Goal: Task Accomplishment & Management: Manage account settings

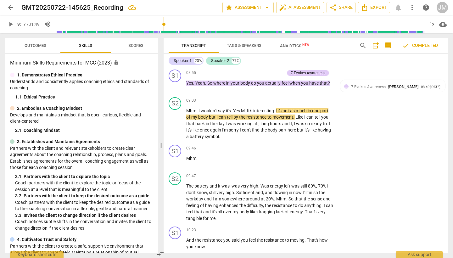
click at [10, 24] on span "play_arrow" at bounding box center [11, 24] width 8 height 8
click at [10, 24] on span "pause" at bounding box center [11, 24] width 8 height 8
click at [10, 24] on span "play_arrow" at bounding box center [11, 24] width 8 height 8
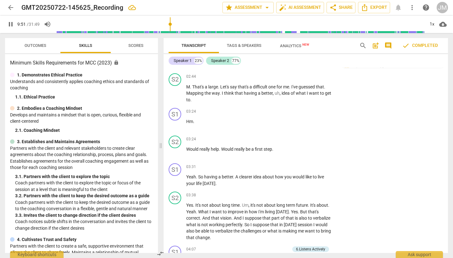
scroll to position [340, 0]
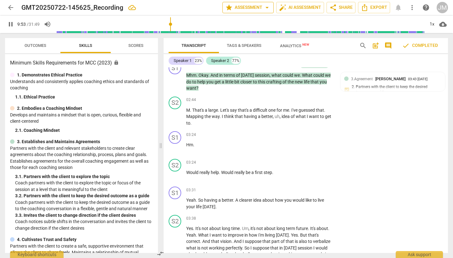
click at [266, 8] on span "arrow_drop_down" at bounding box center [268, 8] width 8 height 8
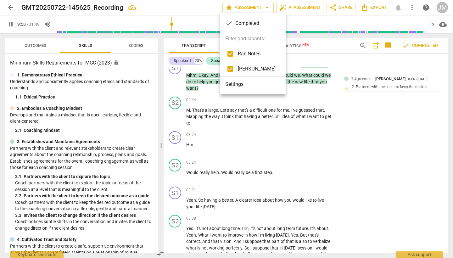
click at [245, 85] on li "Settings" at bounding box center [252, 84] width 65 height 15
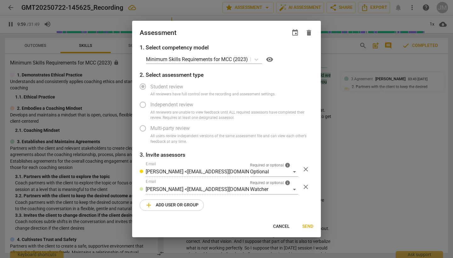
type input "600"
radio input "false"
type input "654"
click at [177, 203] on span "add Add user or group" at bounding box center [172, 206] width 54 height 8
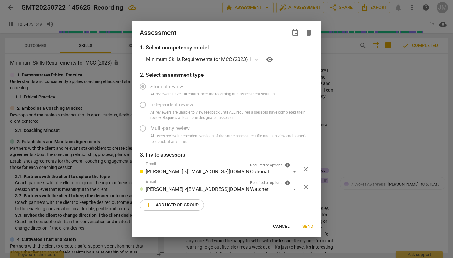
radio input "false"
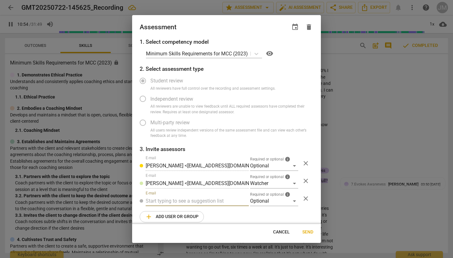
type input "655"
radio input "false"
type input "656"
type input "[PERSON_NAME][EMAIL_ADDRESS][PERSON_NAME][DOMAIN_NAME]"
type input "662"
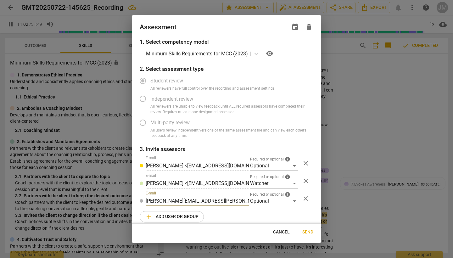
type input "[PERSON_NAME][EMAIL_ADDRESS][PERSON_NAME][DOMAIN_NAME]"
click at [309, 233] on span "Send" at bounding box center [308, 232] width 11 height 6
radio input "false"
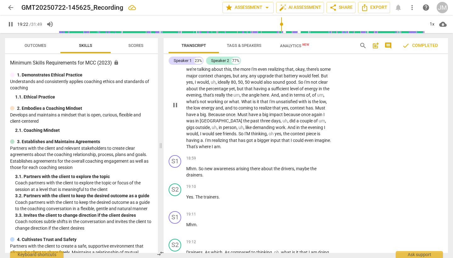
scroll to position [2715, 0]
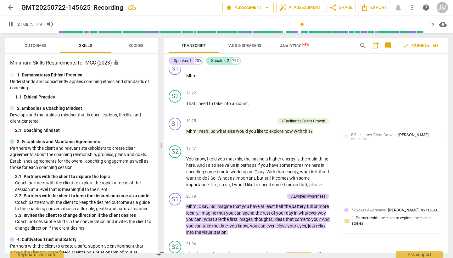
click at [10, 26] on span "pause" at bounding box center [11, 24] width 8 height 8
type input "1269"
click at [9, 8] on span "arrow_back" at bounding box center [11, 8] width 8 height 8
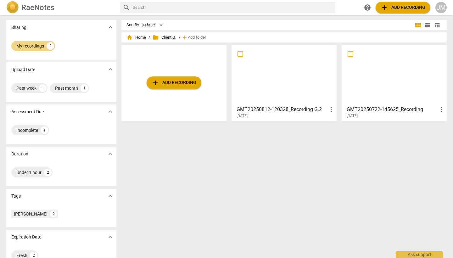
click at [297, 82] on div at bounding box center [284, 75] width 101 height 56
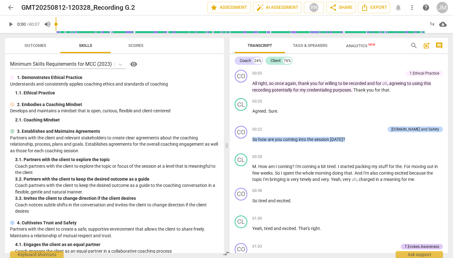
click at [11, 26] on span "play_arrow" at bounding box center [11, 24] width 8 height 8
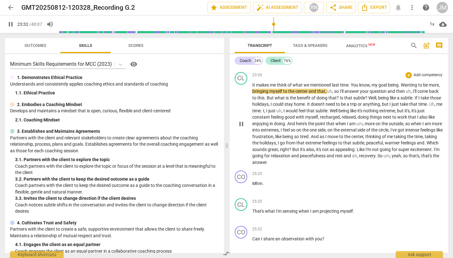
scroll to position [2730, 0]
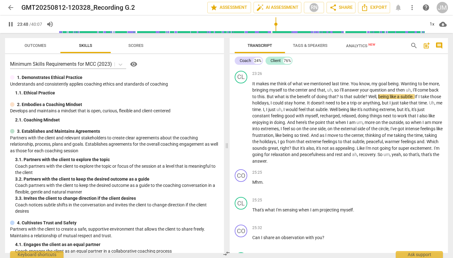
click at [10, 26] on span "pause" at bounding box center [11, 24] width 8 height 8
click at [10, 26] on span "play_arrow" at bounding box center [11, 24] width 8 height 8
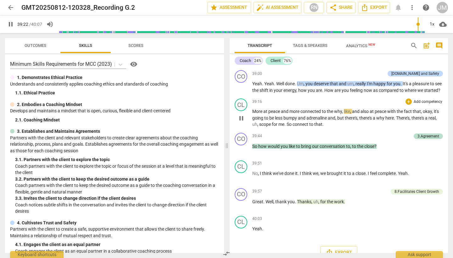
scroll to position [4516, 0]
click at [239, 8] on span "star Assessment" at bounding box center [229, 8] width 38 height 8
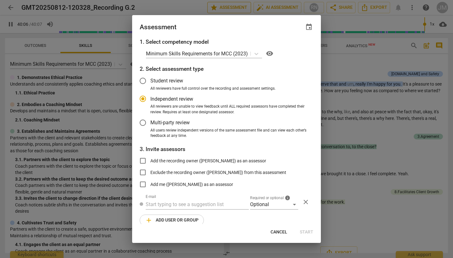
type input "2407"
radio input "false"
type input "2407"
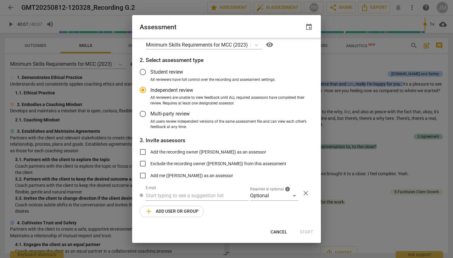
radio input "false"
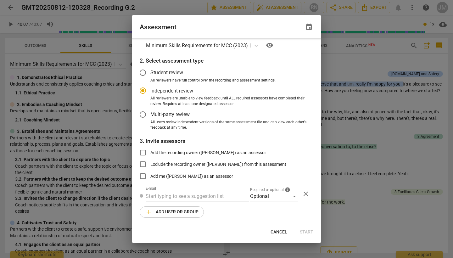
click at [185, 196] on input "text" at bounding box center [197, 196] width 103 height 10
paste input "[EMAIL_ADDRESS][PERSON_NAME][DOMAIN_NAME]"
type input "[EMAIL_ADDRESS][PERSON_NAME][DOMAIN_NAME]"
radio input "false"
type input "[EMAIL_ADDRESS][PERSON_NAME][DOMAIN_NAME]"
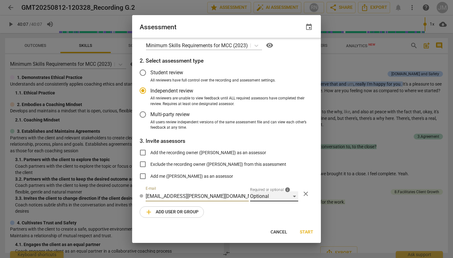
click at [293, 197] on div "Optional" at bounding box center [274, 196] width 48 height 10
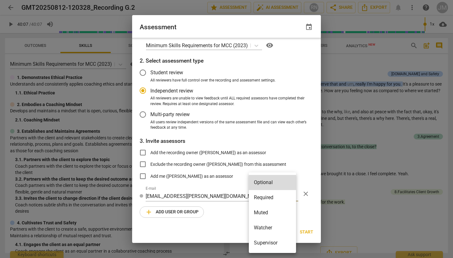
click at [280, 200] on li "Required" at bounding box center [272, 197] width 47 height 15
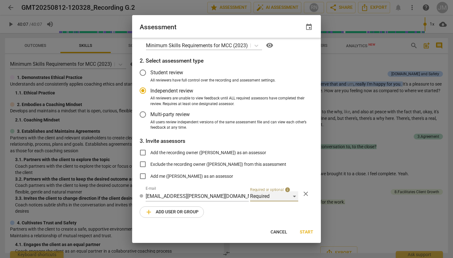
click at [292, 196] on div "Required" at bounding box center [274, 196] width 48 height 10
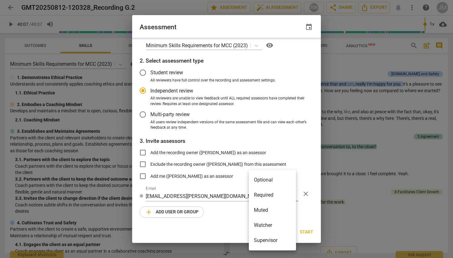
click at [283, 195] on li "Required" at bounding box center [272, 195] width 47 height 15
radio input "false"
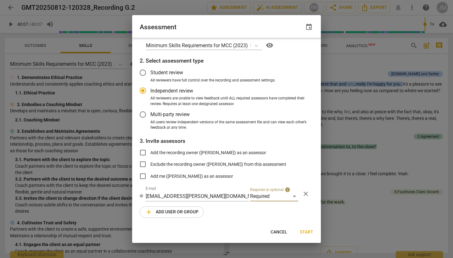
click at [189, 151] on span "Add the recording owner ([PERSON_NAME]) as an assessor" at bounding box center [209, 153] width 116 height 7
click at [151, 151] on input "Add the recording owner ([PERSON_NAME]) as an assessor" at bounding box center [142, 152] width 15 height 15
checkbox input "true"
radio input "false"
click at [309, 232] on span "Start" at bounding box center [307, 232] width 14 height 6
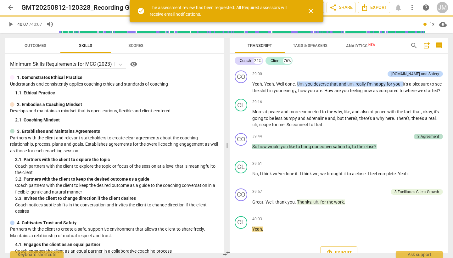
type input "2407"
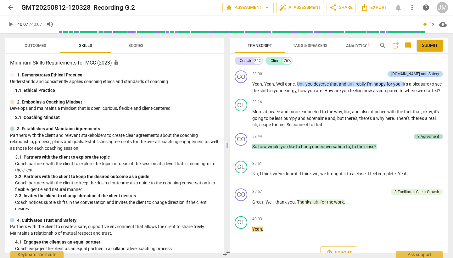
click at [33, 46] on span "Outcomes" at bounding box center [36, 45] width 22 height 5
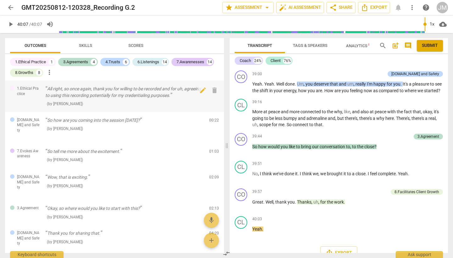
scroll to position [0, 0]
click at [176, 101] on div "( by [PERSON_NAME] )" at bounding box center [124, 103] width 159 height 7
click at [201, 92] on span "edit" at bounding box center [203, 91] width 8 height 8
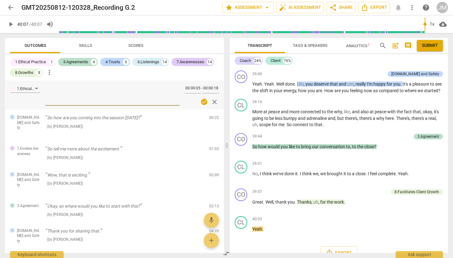
click at [203, 102] on span "check_circle" at bounding box center [205, 102] width 8 height 8
click at [202, 102] on span "check_circle" at bounding box center [205, 102] width 8 height 8
click at [213, 103] on span "close" at bounding box center [215, 102] width 8 height 8
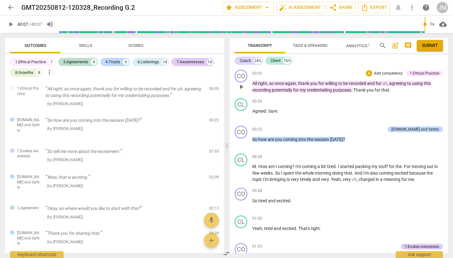
click at [426, 72] on div "1.Ethical Practice" at bounding box center [425, 74] width 30 height 6
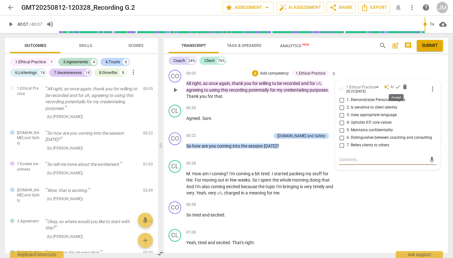
click at [396, 87] on span "check" at bounding box center [398, 87] width 6 height 6
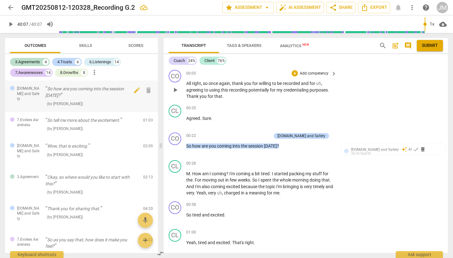
click at [95, 98] on div "So how are you coming into the session [DATE]? ( by [PERSON_NAME] )" at bounding box center [91, 96] width 93 height 21
click at [413, 151] on span "check" at bounding box center [416, 149] width 6 height 6
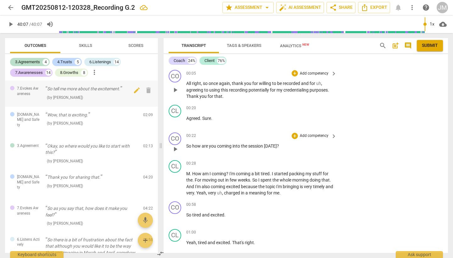
click at [110, 97] on div "( by [PERSON_NAME] )" at bounding box center [91, 97] width 93 height 7
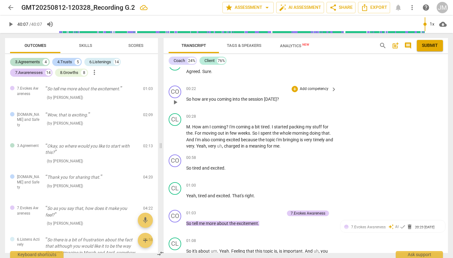
scroll to position [48, 0]
click at [316, 157] on p "Add competency" at bounding box center [314, 158] width 30 height 6
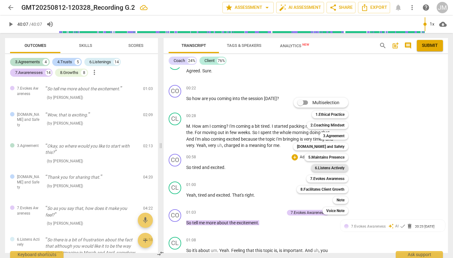
click at [334, 169] on b "6.Listens Actively" at bounding box center [330, 168] width 30 height 8
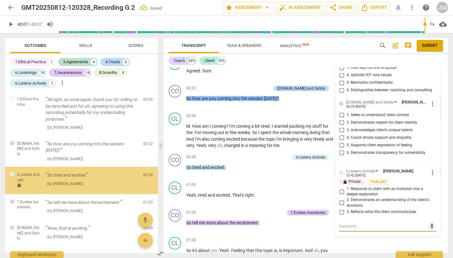
scroll to position [7, 0]
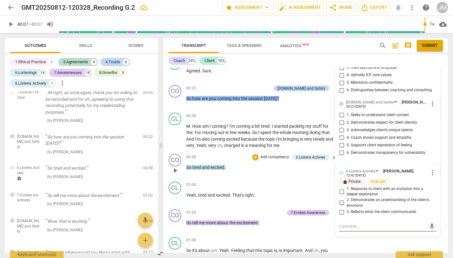
click at [341, 210] on input "3. Reflects what the client communicates" at bounding box center [342, 212] width 10 height 8
checkbox input "true"
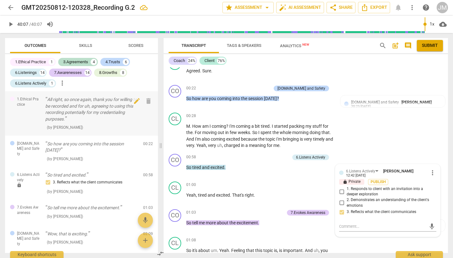
scroll to position [0, 0]
click at [94, 110] on p "All right, so once again, thank you for willing to be recorded and for uh, agre…" at bounding box center [91, 109] width 93 height 26
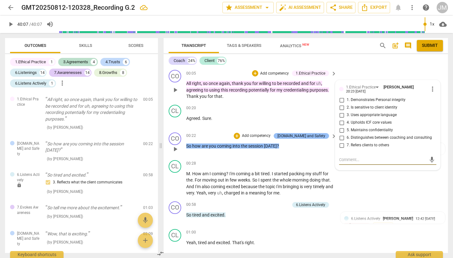
click at [307, 136] on div "[DOMAIN_NAME] and Safety" at bounding box center [302, 136] width 48 height 6
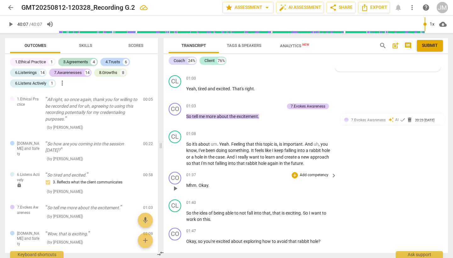
scroll to position [147, 0]
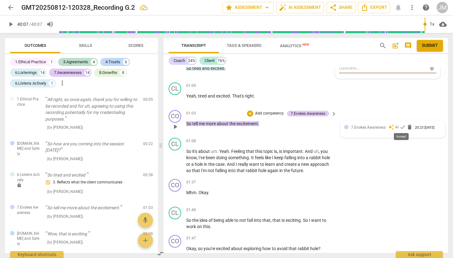
click at [402, 126] on span "check" at bounding box center [403, 127] width 6 height 6
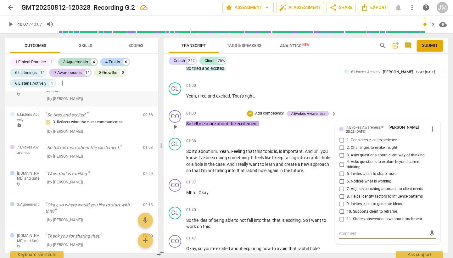
scroll to position [65, 0]
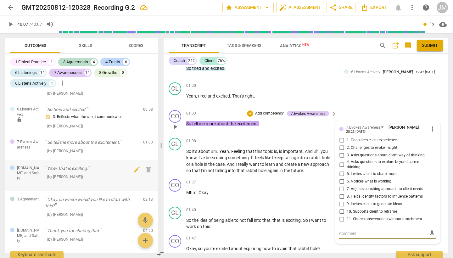
click at [95, 167] on p "Wow, that is exciting." at bounding box center [91, 168] width 93 height 7
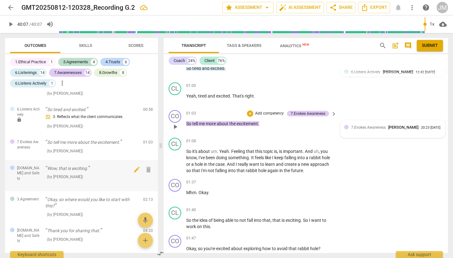
scroll to position [468, 0]
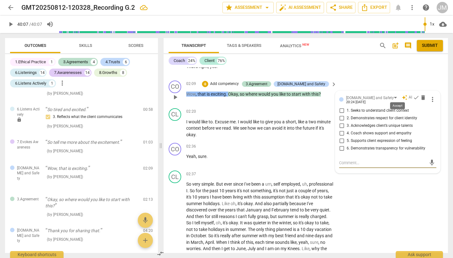
click at [413, 94] on span "check" at bounding box center [416, 97] width 6 height 6
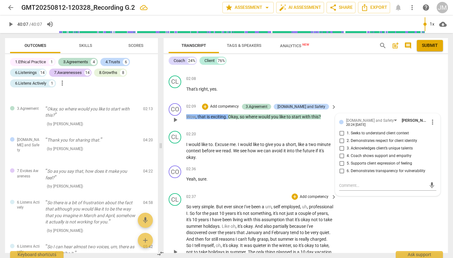
scroll to position [445, 0]
click at [240, 149] on span "We" at bounding box center [236, 151] width 7 height 5
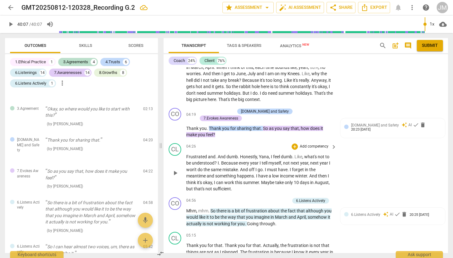
scroll to position [644, 0]
click at [413, 122] on span "check" at bounding box center [416, 125] width 6 height 6
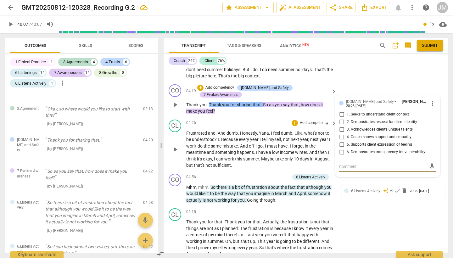
scroll to position [668, 0]
click at [240, 149] on span "happens" at bounding box center [245, 151] width 17 height 5
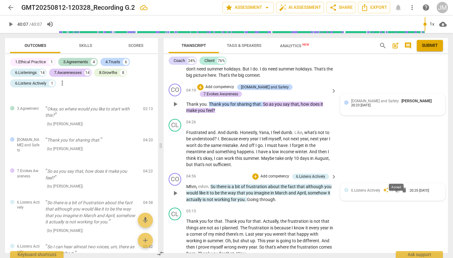
click at [398, 187] on span "check" at bounding box center [398, 190] width 6 height 6
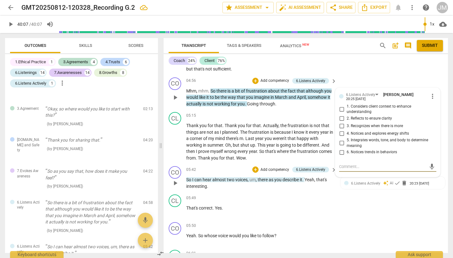
scroll to position [765, 0]
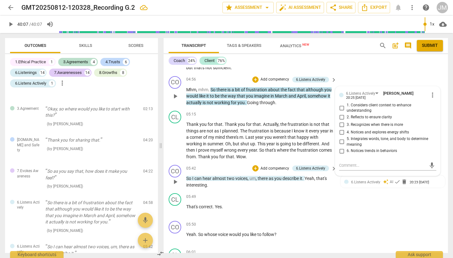
click at [280, 175] on p "So I can hear almost two voices , um , there as you describe it . Yeah , that's…" at bounding box center [259, 181] width 147 height 13
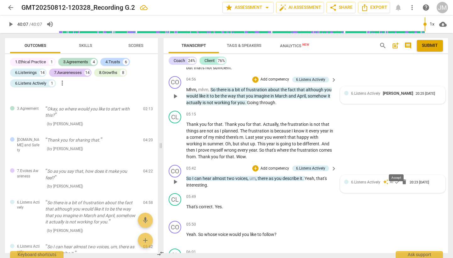
click at [397, 179] on span "check" at bounding box center [398, 182] width 6 height 6
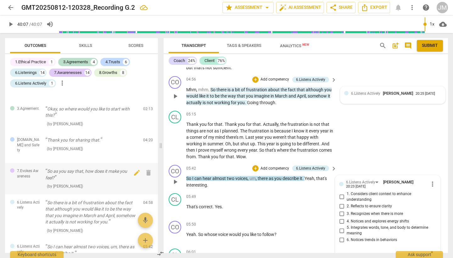
click at [96, 168] on p "So as you say that, how does it make you feel?" at bounding box center [91, 174] width 93 height 13
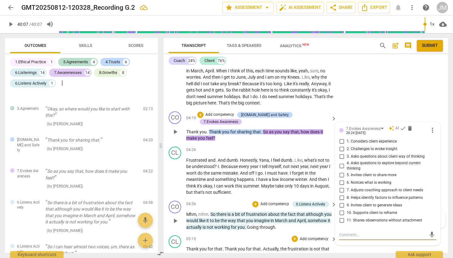
scroll to position [639, 0]
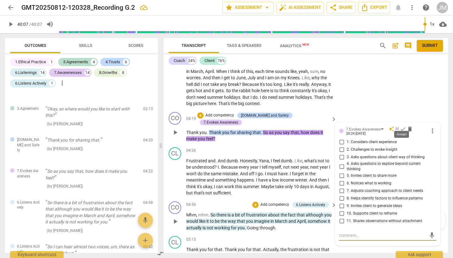
click at [403, 126] on span "check" at bounding box center [403, 129] width 6 height 6
click at [98, 107] on p "Okay, so where would you like to start with this?" at bounding box center [91, 112] width 93 height 13
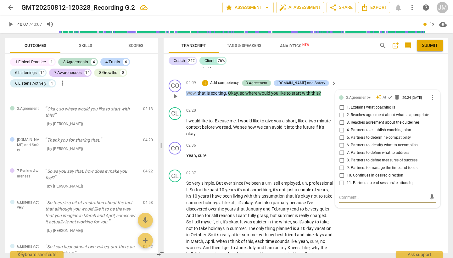
scroll to position [467, 0]
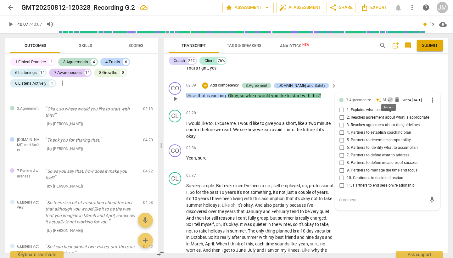
click at [390, 97] on span "check" at bounding box center [390, 100] width 6 height 6
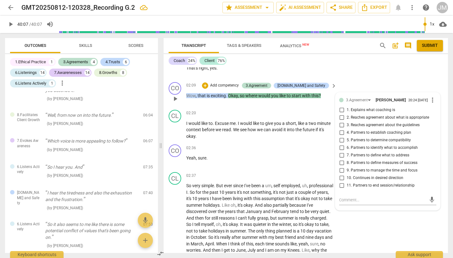
scroll to position [320, 0]
click at [88, 112] on div "Well, from now on into the future. ( by [PERSON_NAME] )" at bounding box center [91, 119] width 93 height 15
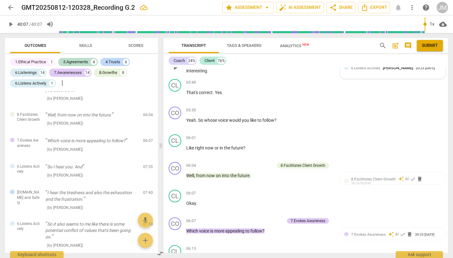
scroll to position [879, 0]
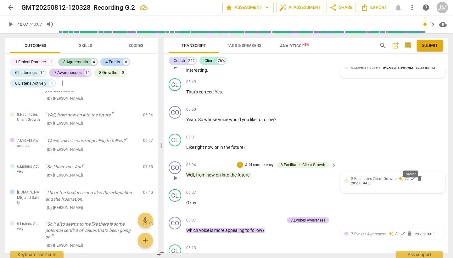
click at [413, 175] on span "check" at bounding box center [413, 178] width 6 height 6
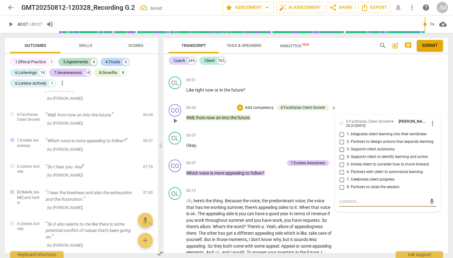
scroll to position [939, 0]
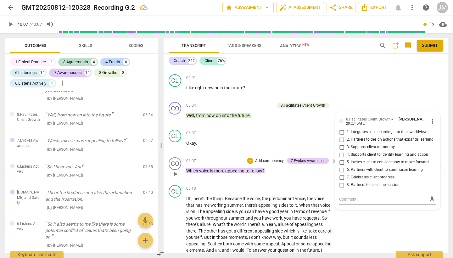
click at [277, 168] on p "Which voice is more appealing to follow ?" at bounding box center [259, 171] width 147 height 7
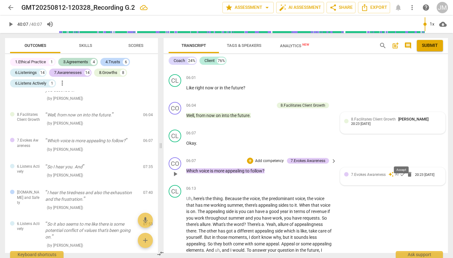
click at [402, 171] on span "check" at bounding box center [403, 174] width 6 height 6
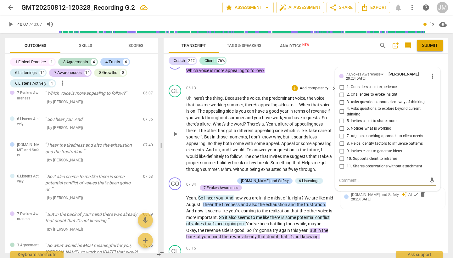
scroll to position [1051, 0]
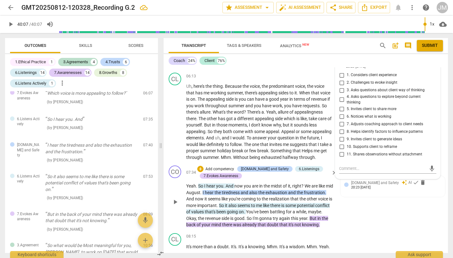
click at [235, 191] on p "Yeah . So I hear you . And now you are in the midst of it , right ? We are like…" at bounding box center [259, 205] width 147 height 45
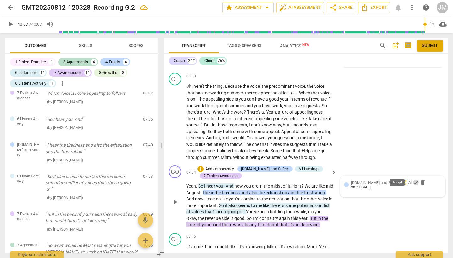
click at [413, 179] on span "check" at bounding box center [416, 182] width 6 height 6
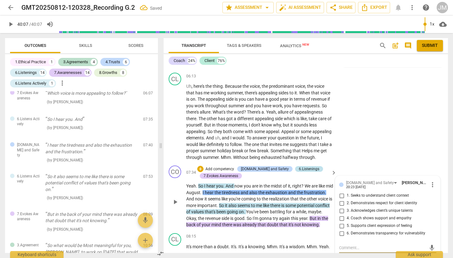
click at [299, 166] on div "6.Listenings" at bounding box center [309, 169] width 20 height 6
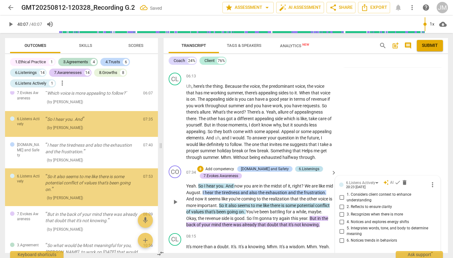
scroll to position [364, 0]
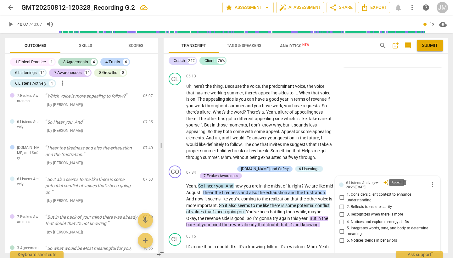
click at [398, 179] on span "check" at bounding box center [398, 182] width 6 height 6
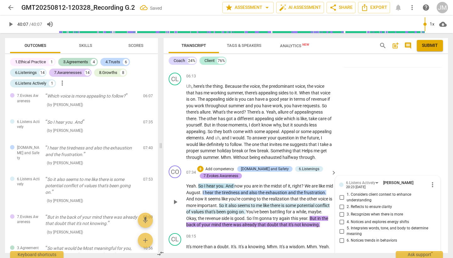
click at [230, 173] on div "7.Evokes Awareness" at bounding box center [221, 176] width 35 height 6
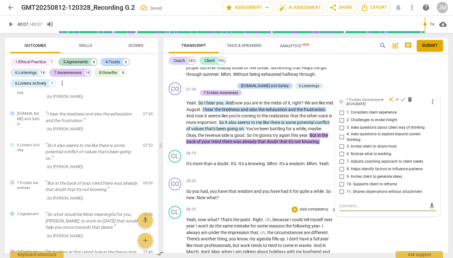
scroll to position [1119, 0]
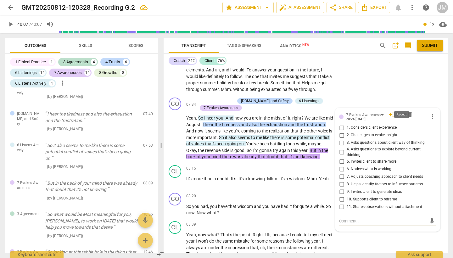
click at [402, 111] on span "check" at bounding box center [403, 114] width 6 height 6
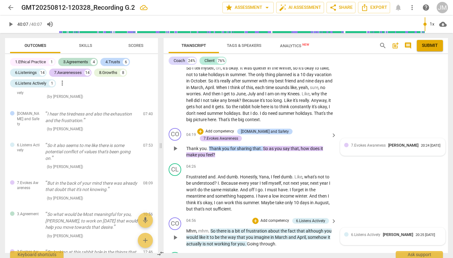
scroll to position [623, 0]
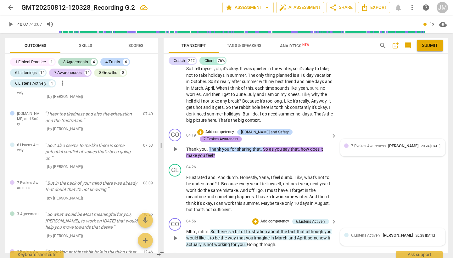
click at [238, 136] on div "7.Evokes Awareness" at bounding box center [221, 139] width 35 height 6
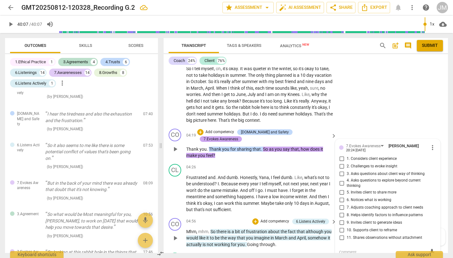
scroll to position [149, 0]
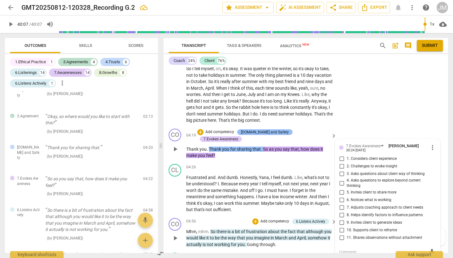
click at [270, 129] on div "[DOMAIN_NAME] and Safety" at bounding box center [265, 132] width 48 height 6
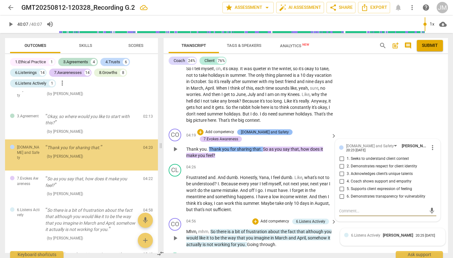
scroll to position [121, 0]
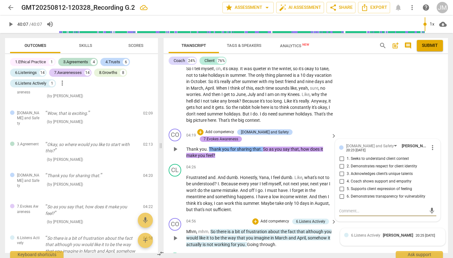
click at [238, 136] on div "7.Evokes Awareness" at bounding box center [221, 139] width 35 height 6
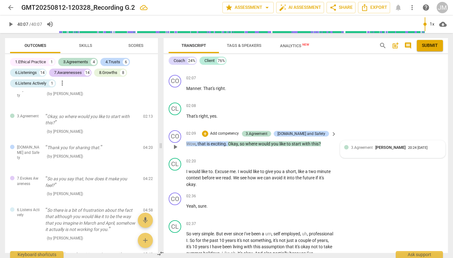
scroll to position [417, 0]
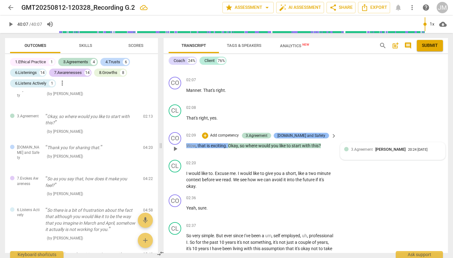
click at [305, 133] on div "[DOMAIN_NAME] and Safety" at bounding box center [302, 136] width 48 height 6
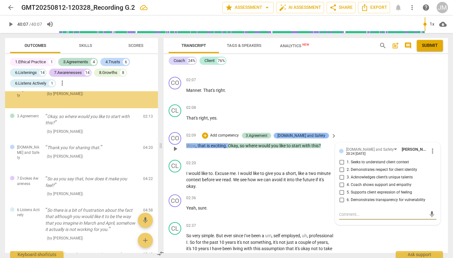
scroll to position [64, 0]
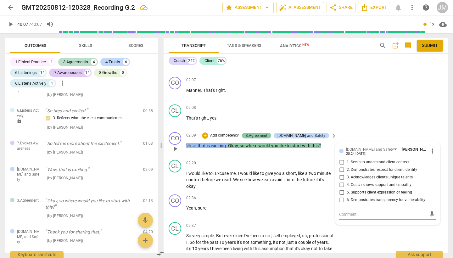
click at [268, 133] on div "3.Agreement" at bounding box center [257, 136] width 22 height 6
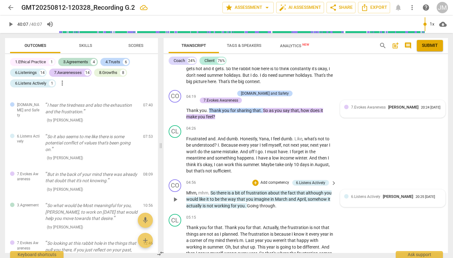
scroll to position [410, 0]
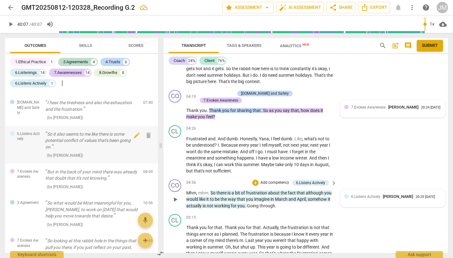
click at [102, 131] on p "So it also seems to me like there is some potential conflict of values that's b…" at bounding box center [91, 141] width 93 height 20
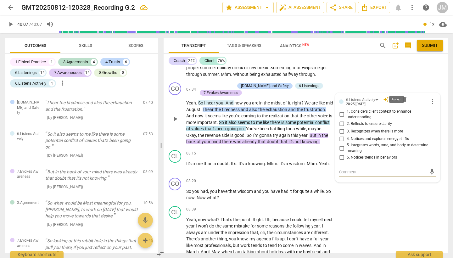
click at [398, 96] on span "check" at bounding box center [398, 99] width 6 height 6
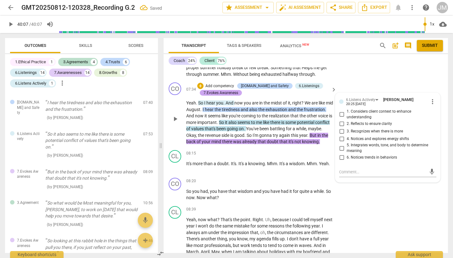
click at [230, 90] on div "7.Evokes Awareness" at bounding box center [221, 93] width 35 height 6
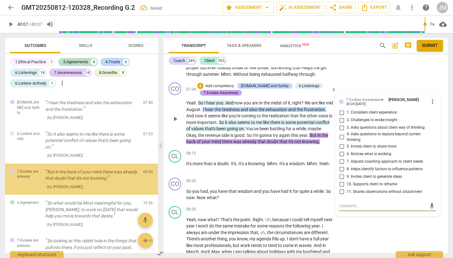
scroll to position [398, 0]
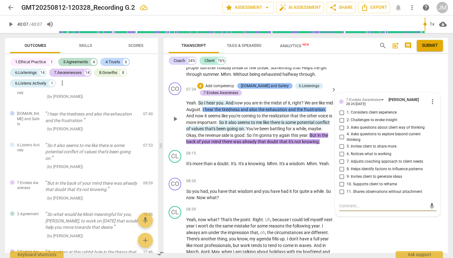
click at [260, 83] on div "[DOMAIN_NAME] and Safety" at bounding box center [265, 86] width 48 height 6
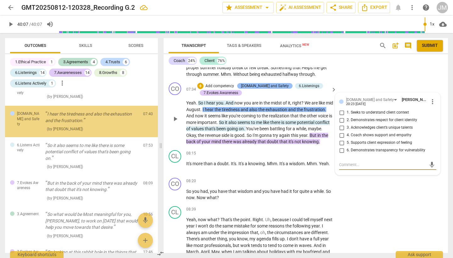
scroll to position [330, 0]
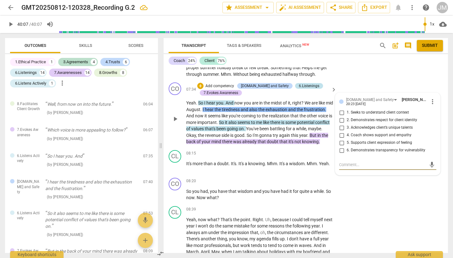
click at [299, 83] on div "6.Listenings" at bounding box center [309, 86] width 20 height 6
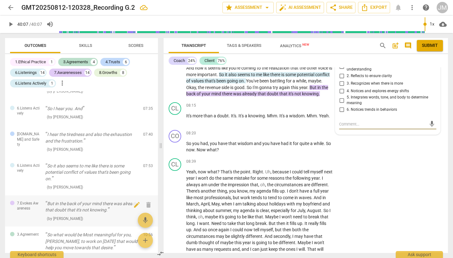
scroll to position [373, 0]
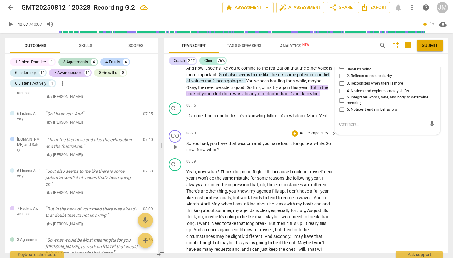
click at [236, 141] on span "that" at bounding box center [233, 143] width 9 height 5
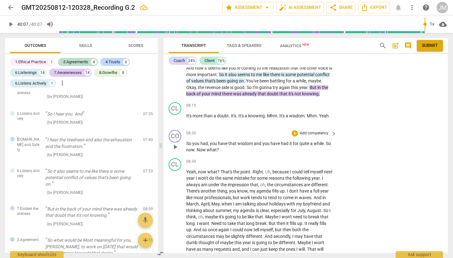
click at [318, 131] on p "Add competency" at bounding box center [314, 134] width 30 height 6
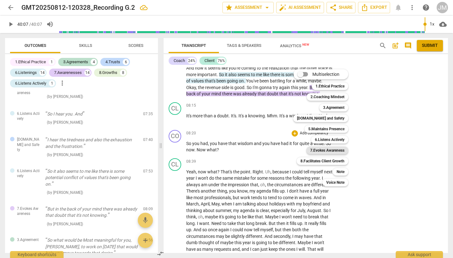
click at [329, 150] on b "7.Evokes Awareness" at bounding box center [327, 151] width 34 height 8
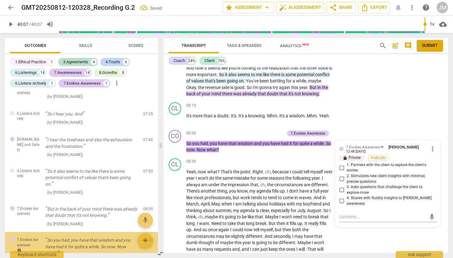
scroll to position [432, 0]
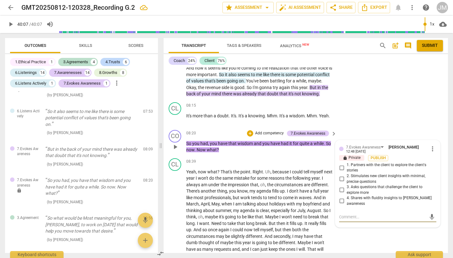
click at [342, 175] on input "2. Stimulates new client insights with minimal, precise questions" at bounding box center [342, 179] width 10 height 8
checkbox input "true"
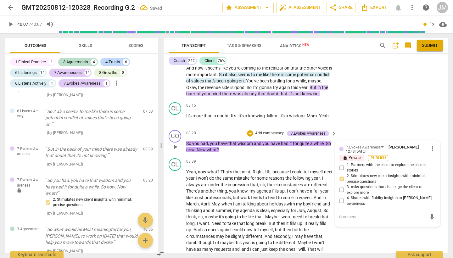
click at [379, 156] on span "Publish" at bounding box center [378, 158] width 9 height 5
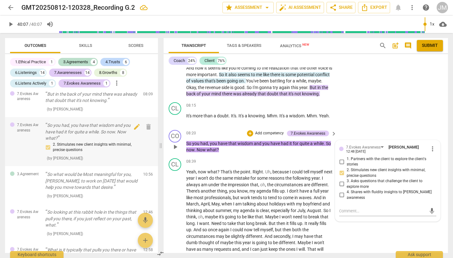
scroll to position [492, 0]
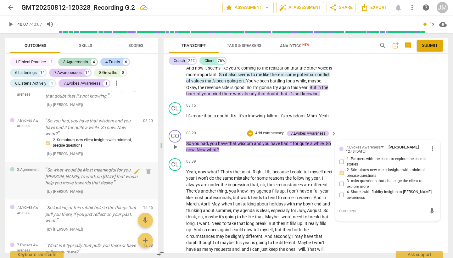
click at [98, 167] on p "So what would be Most meaningful for you, [PERSON_NAME], to work on [DATE] that…" at bounding box center [91, 177] width 93 height 20
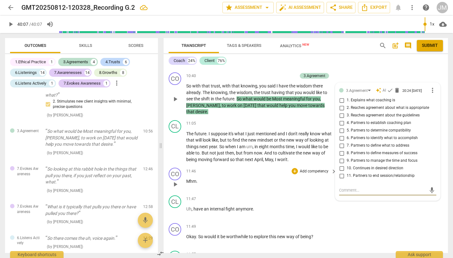
scroll to position [1508, 0]
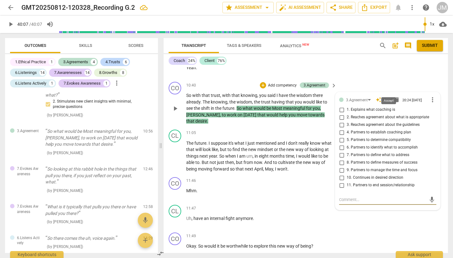
click at [390, 97] on span "check" at bounding box center [390, 100] width 6 height 6
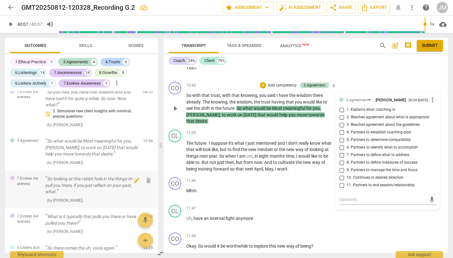
click at [80, 176] on p "So looking at this rabbit hole in the things that pull you there, if you just r…" at bounding box center [91, 186] width 93 height 20
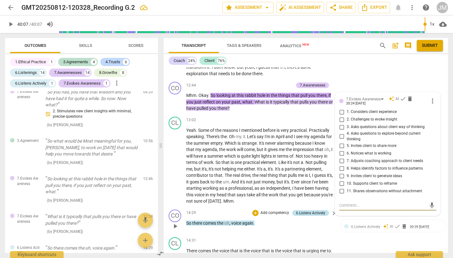
scroll to position [1782, 0]
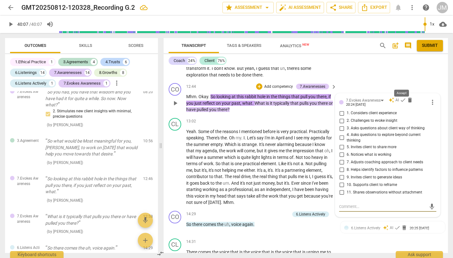
click at [403, 97] on span "check" at bounding box center [403, 100] width 6 height 6
click at [304, 212] on div "6.Listens Actively" at bounding box center [310, 215] width 29 height 6
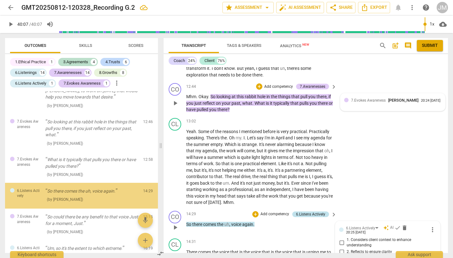
scroll to position [1901, 0]
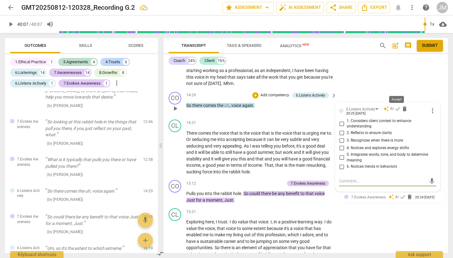
click at [397, 106] on span "check" at bounding box center [398, 109] width 6 height 6
click at [95, 157] on p "What is it typically that pulls you there or have pulled you there?" at bounding box center [91, 163] width 93 height 13
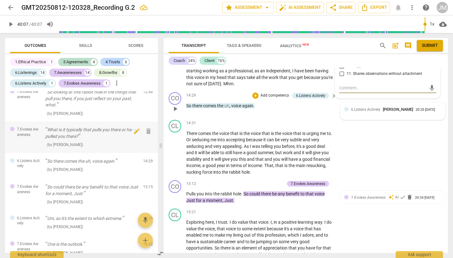
scroll to position [622, 0]
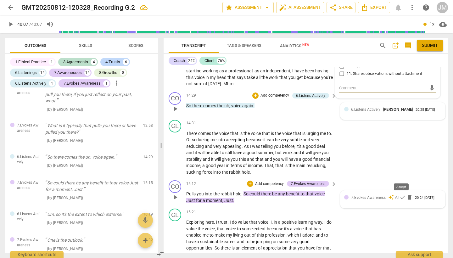
click at [402, 194] on span "check" at bounding box center [403, 197] width 6 height 6
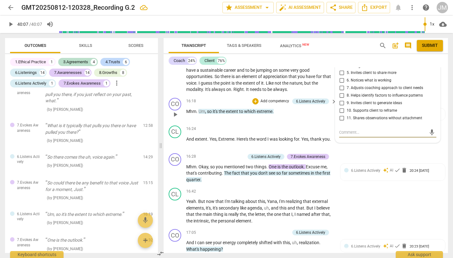
scroll to position [2078, 0]
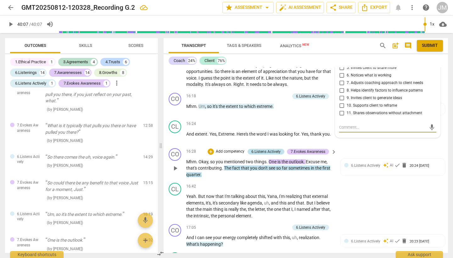
click at [263, 149] on div "6.Listens Actively" at bounding box center [266, 152] width 29 height 6
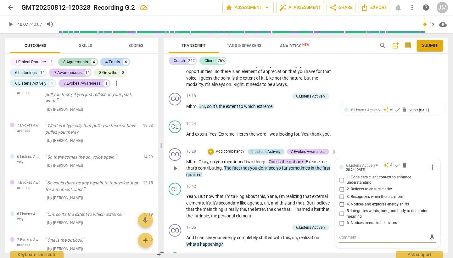
scroll to position [697, 0]
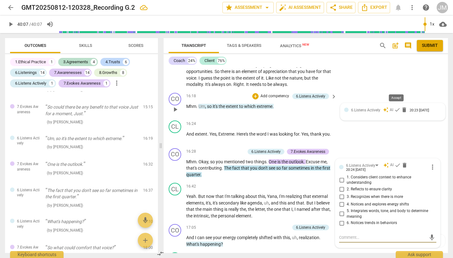
click at [398, 107] on span "check" at bounding box center [398, 110] width 6 height 6
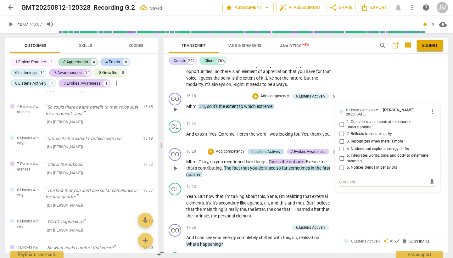
click at [261, 149] on div "6.Listens Actively" at bounding box center [266, 152] width 29 height 6
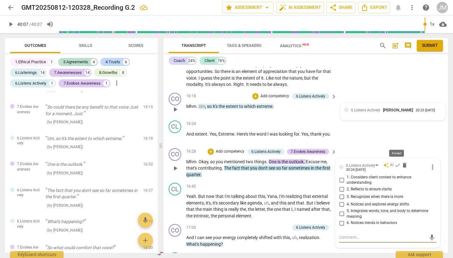
click at [396, 162] on span "check" at bounding box center [398, 165] width 6 height 6
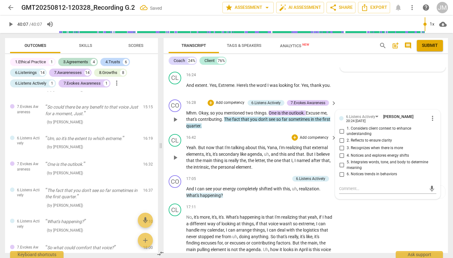
scroll to position [2128, 0]
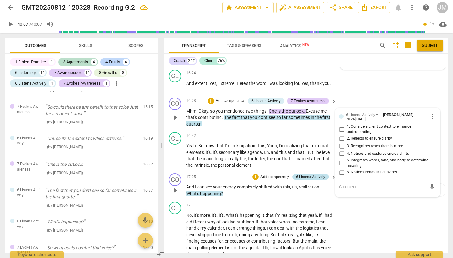
click at [310, 174] on div "6.Listens Actively" at bounding box center [310, 177] width 29 height 6
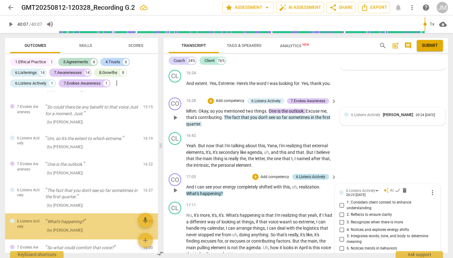
scroll to position [726, 0]
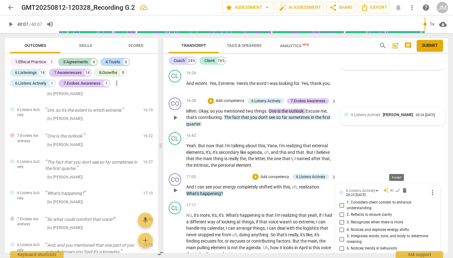
click at [396, 187] on span "check" at bounding box center [398, 190] width 6 height 6
click at [88, 141] on div "( by [PERSON_NAME] )" at bounding box center [91, 144] width 93 height 7
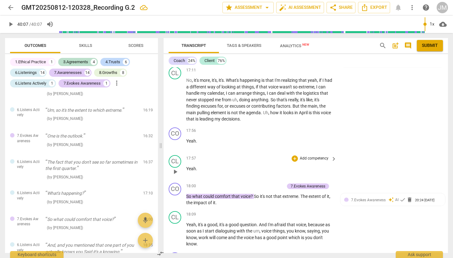
scroll to position [2264, 0]
click at [402, 196] on span "check" at bounding box center [403, 199] width 6 height 6
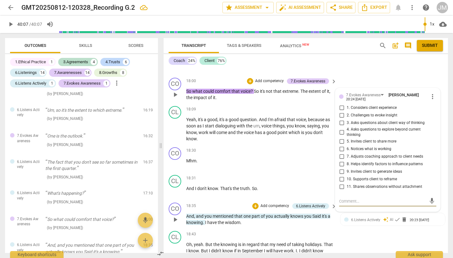
scroll to position [2372, 0]
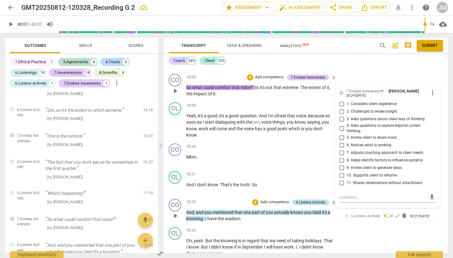
click at [310, 200] on div "6.Listens Actively" at bounding box center [310, 203] width 29 height 6
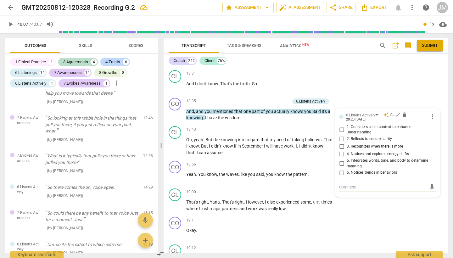
scroll to position [591, 0]
click at [95, 153] on p "What is it typically that pulls you there or have pulled you there?" at bounding box center [91, 159] width 93 height 13
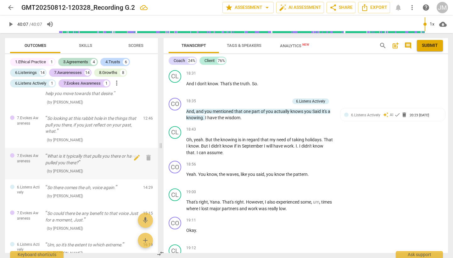
scroll to position [1811, 0]
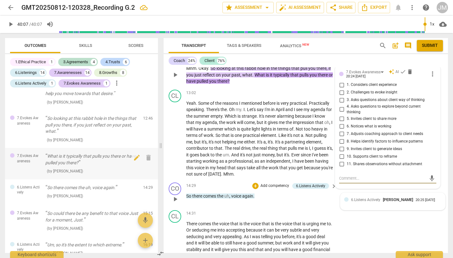
click at [108, 153] on p "What is it typically that pulls you there or have pulled you there?" at bounding box center [91, 159] width 93 height 13
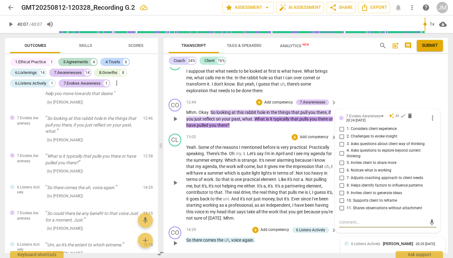
scroll to position [1766, 0]
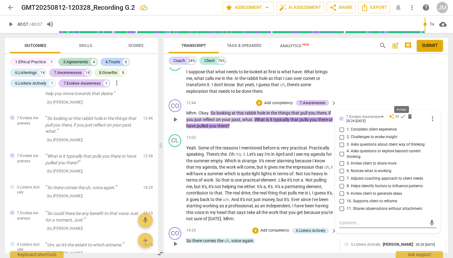
click at [403, 113] on span "check" at bounding box center [403, 116] width 6 height 6
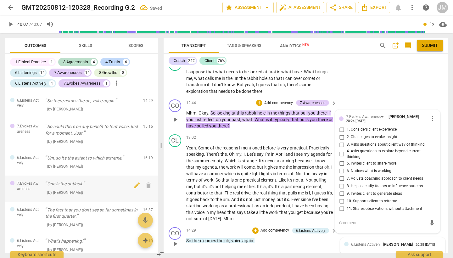
scroll to position [681, 0]
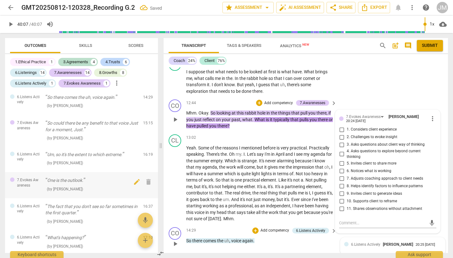
click at [95, 177] on p "One is the outlook." at bounding box center [91, 180] width 93 height 7
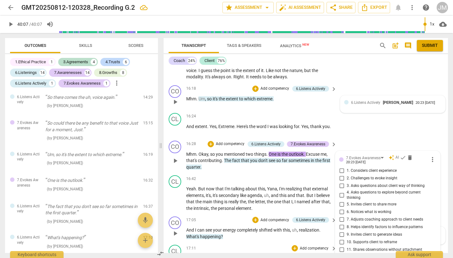
scroll to position [2079, 0]
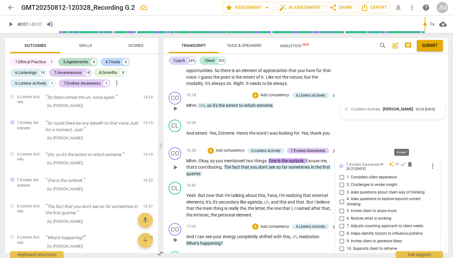
click at [402, 161] on span "check" at bounding box center [403, 164] width 6 height 6
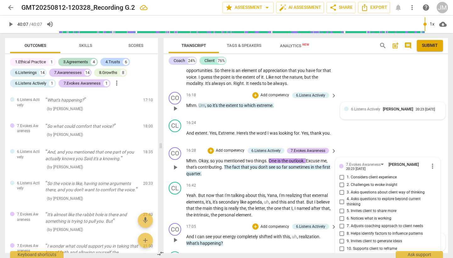
scroll to position [822, 0]
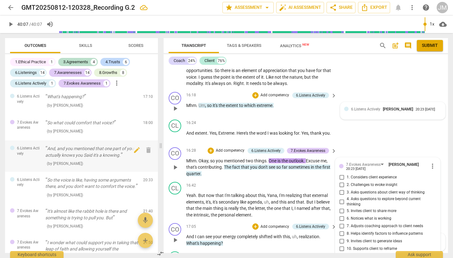
click at [92, 145] on p "And, and you mentioned that one part of you actually knows you Said it's a know…" at bounding box center [91, 151] width 93 height 13
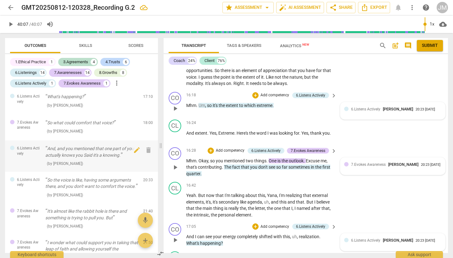
scroll to position [2473, 0]
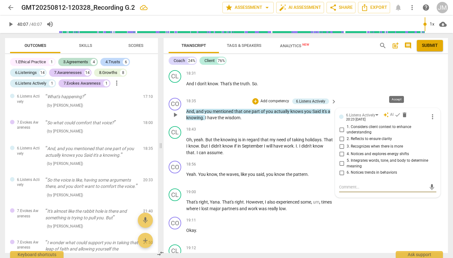
click at [397, 112] on span "check" at bounding box center [398, 115] width 6 height 6
click at [100, 177] on p "So the voice is like, having some arguments there, and you don't want to comfor…" at bounding box center [91, 183] width 93 height 13
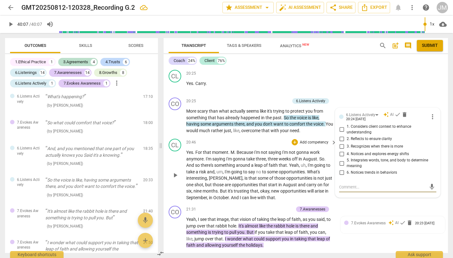
scroll to position [2766, 0]
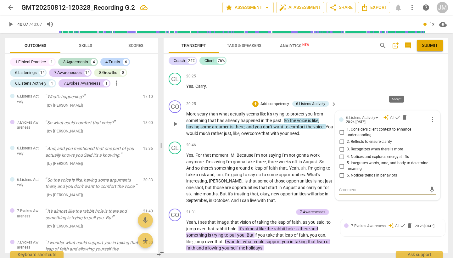
click at [398, 114] on span "check" at bounding box center [398, 117] width 6 height 6
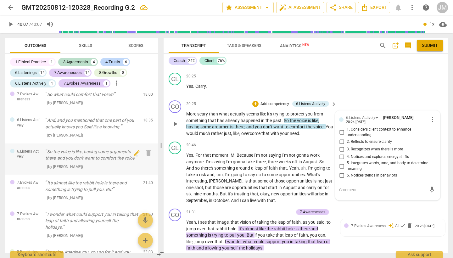
scroll to position [855, 0]
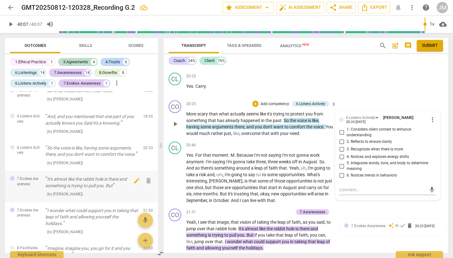
click at [83, 176] on p "It's almost like the rabbit hole is there and something is trying to pull you. …" at bounding box center [91, 182] width 93 height 13
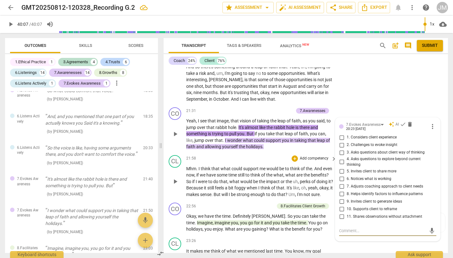
scroll to position [2867, 0]
click at [403, 122] on span "check" at bounding box center [403, 125] width 6 height 6
click at [85, 208] on p "I wonder what could support you in taking that leap of faith and allowing yours…" at bounding box center [91, 218] width 93 height 20
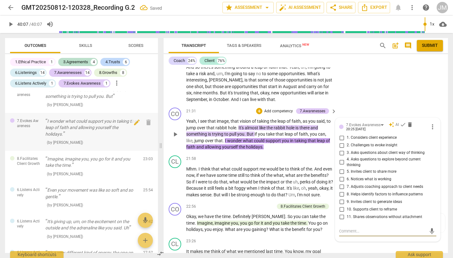
scroll to position [945, 0]
click at [402, 122] on span "check" at bounding box center [403, 125] width 6 height 6
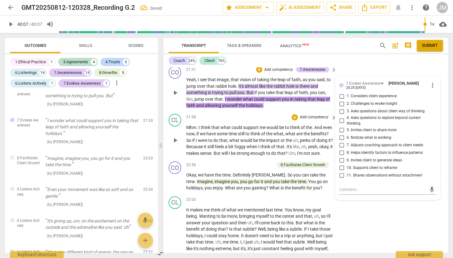
scroll to position [2912, 0]
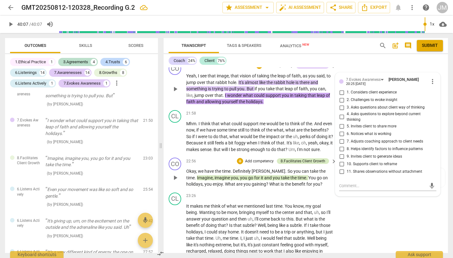
click at [302, 158] on div "8.Facilitates Client Growth" at bounding box center [303, 161] width 45 height 6
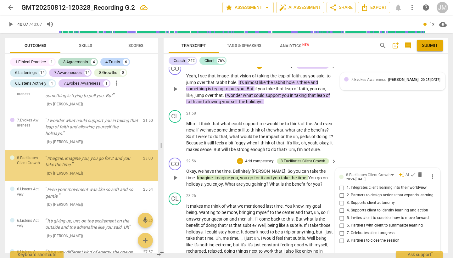
scroll to position [915, 0]
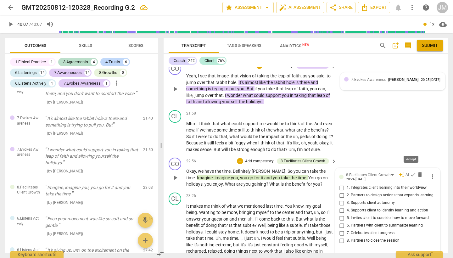
click at [410, 172] on span "check" at bounding box center [413, 175] width 6 height 6
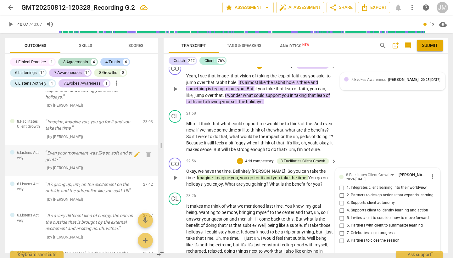
scroll to position [983, 0]
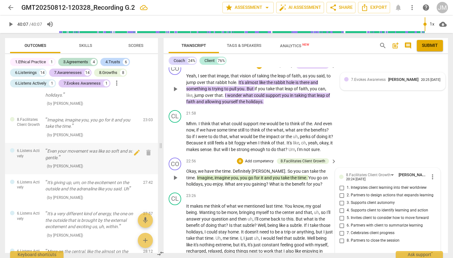
click at [95, 148] on p "Even your movement was like so soft and so gentle." at bounding box center [91, 154] width 93 height 13
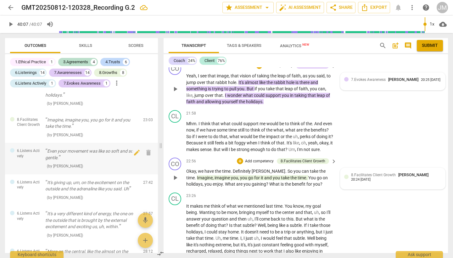
scroll to position [3240, 0]
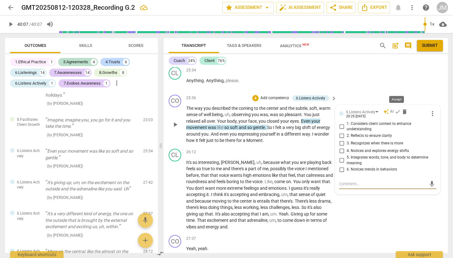
click at [396, 109] on span "check" at bounding box center [398, 112] width 6 height 6
click at [86, 179] on p "It's giving up, um, on the excitement on the outside and the adrenaline like yo…" at bounding box center [91, 185] width 93 height 13
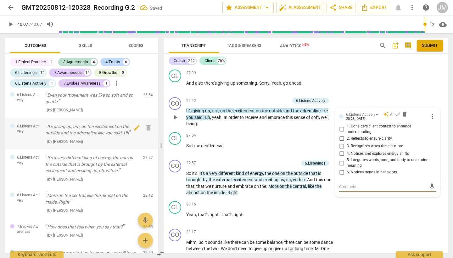
scroll to position [1040, 0]
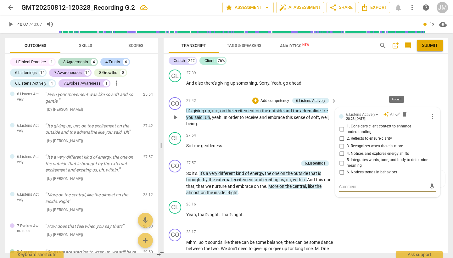
click at [397, 111] on span "check" at bounding box center [398, 114] width 6 height 6
click at [282, 177] on span "us" at bounding box center [282, 179] width 5 height 5
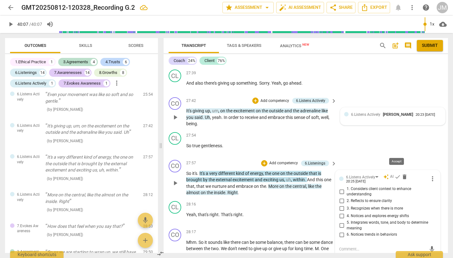
click at [396, 174] on span "check" at bounding box center [398, 177] width 6 height 6
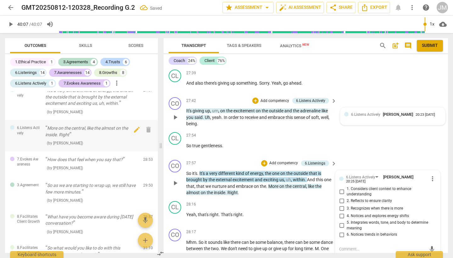
scroll to position [1108, 0]
click at [106, 139] on div "( by [PERSON_NAME] )" at bounding box center [91, 142] width 93 height 7
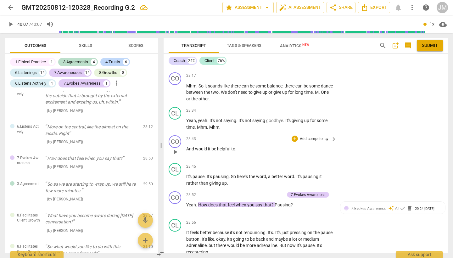
scroll to position [3592, 0]
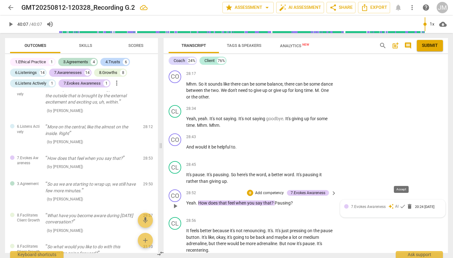
click at [403, 203] on span "check" at bounding box center [403, 206] width 6 height 6
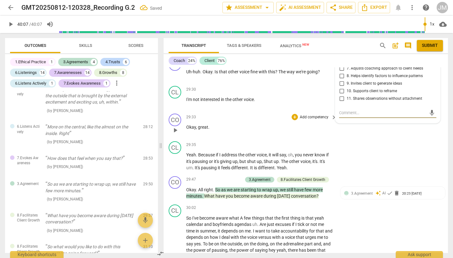
scroll to position [3793, 0]
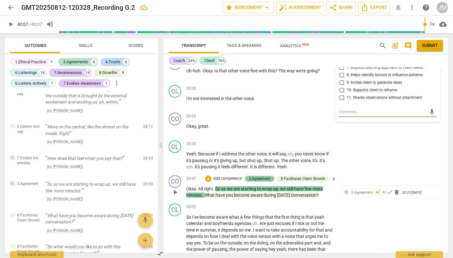
click at [265, 176] on div "3.Agreement" at bounding box center [260, 179] width 22 height 6
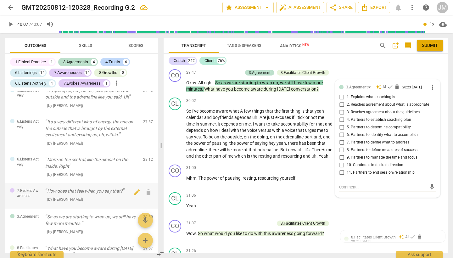
scroll to position [1074, 0]
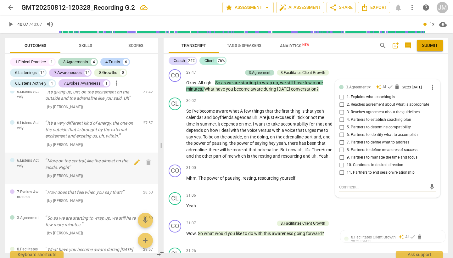
click at [88, 158] on p "More on the central, like the almost on the inside. Right" at bounding box center [91, 164] width 93 height 13
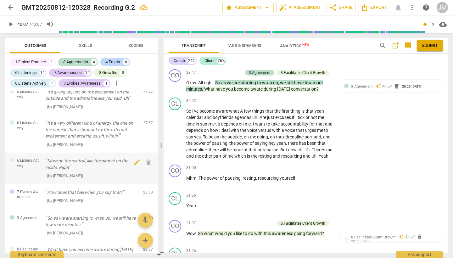
scroll to position [3495, 0]
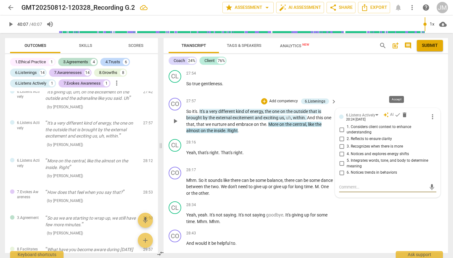
click at [399, 112] on span "check" at bounding box center [398, 115] width 6 height 6
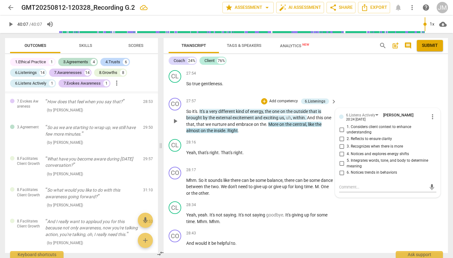
scroll to position [1165, 0]
click at [100, 124] on p "So as we are starting to wrap up, we still have few more minutes." at bounding box center [91, 130] width 93 height 13
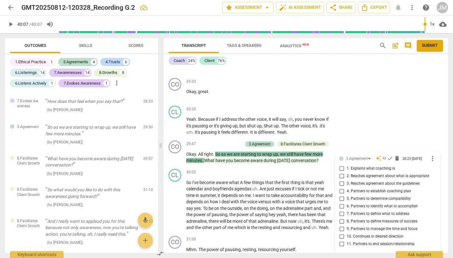
scroll to position [3814, 0]
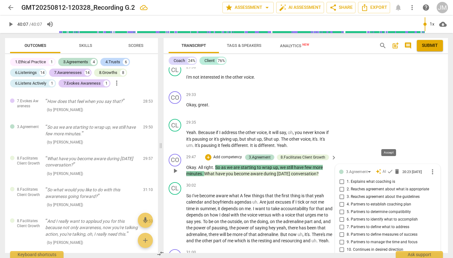
click at [389, 168] on span "check" at bounding box center [390, 171] width 6 height 6
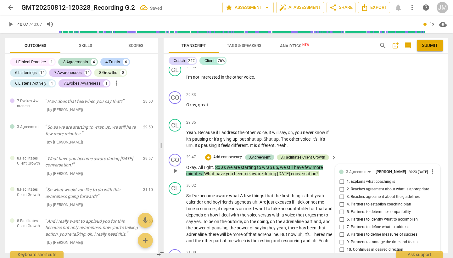
click at [299, 155] on div "8.Facilitates Client Growth" at bounding box center [303, 158] width 45 height 6
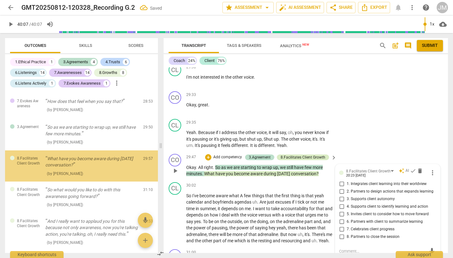
scroll to position [1132, 0]
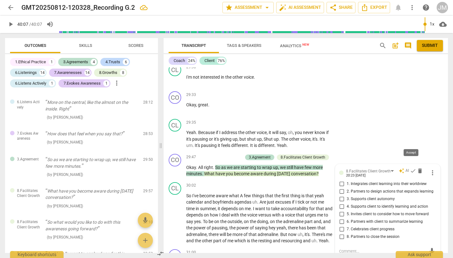
click at [411, 168] on span "check" at bounding box center [413, 171] width 6 height 6
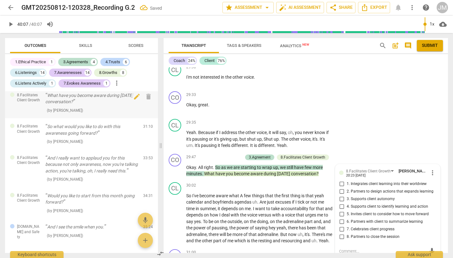
scroll to position [1230, 0]
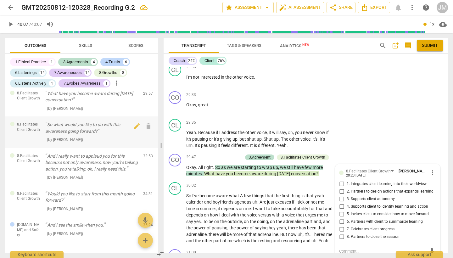
click at [105, 122] on div "So what would you like to do with this awareness going forward? ( by [PERSON_NA…" at bounding box center [91, 132] width 93 height 21
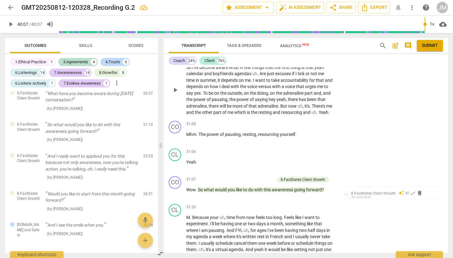
scroll to position [3943, 0]
click at [411, 190] on span "check" at bounding box center [413, 193] width 6 height 6
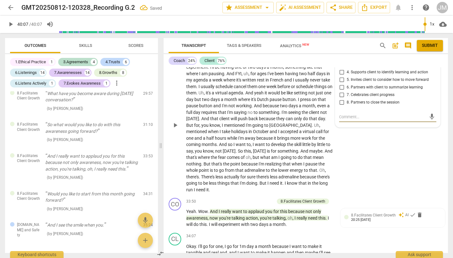
scroll to position [4105, 0]
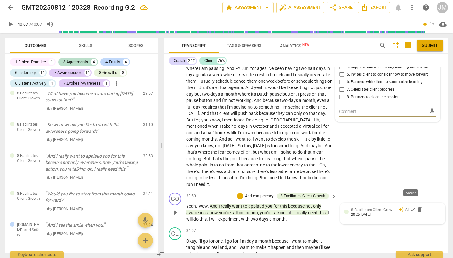
click at [413, 207] on span "check" at bounding box center [413, 210] width 6 height 6
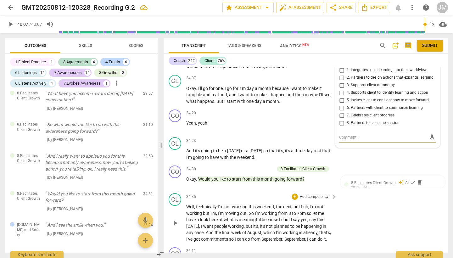
scroll to position [4261, 0]
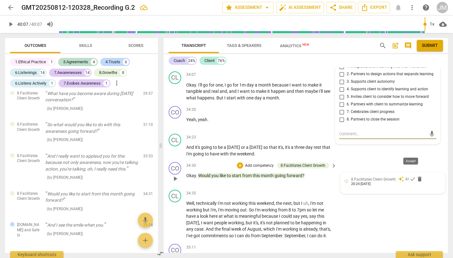
click at [410, 176] on span "check" at bounding box center [413, 179] width 6 height 6
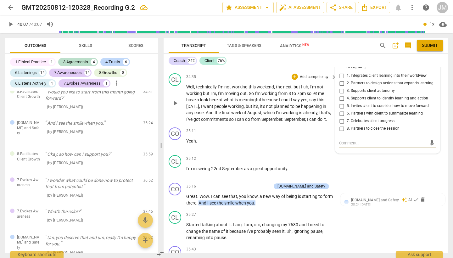
scroll to position [4380, 0]
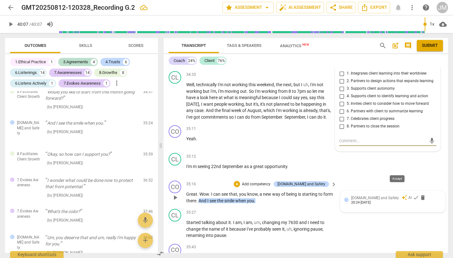
click at [413, 195] on span "check" at bounding box center [416, 198] width 6 height 6
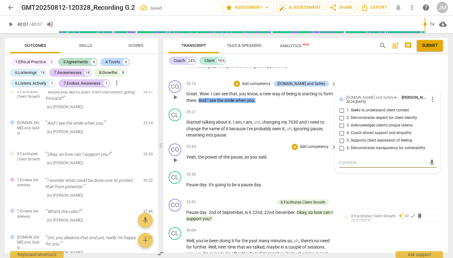
scroll to position [4485, 0]
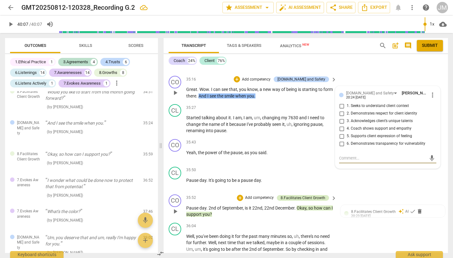
click at [310, 195] on div "8.Facilitates Client Growth" at bounding box center [303, 198] width 45 height 6
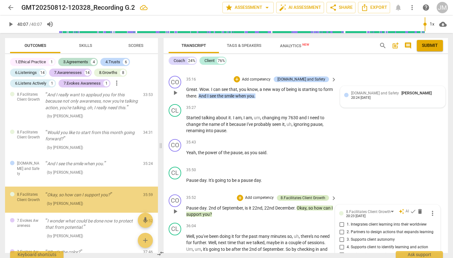
scroll to position [4586, 0]
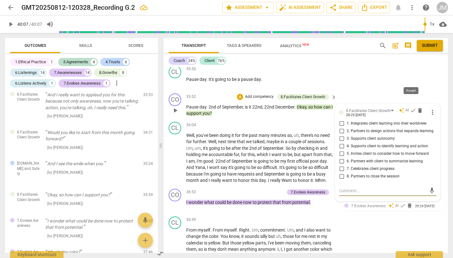
click at [411, 107] on span "check" at bounding box center [413, 110] width 6 height 6
click at [268, 200] on span "protect" at bounding box center [265, 202] width 15 height 5
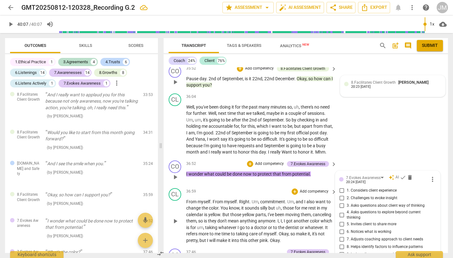
scroll to position [4608, 0]
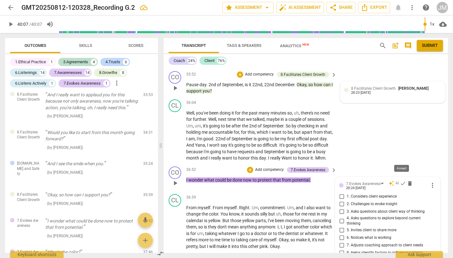
click at [402, 180] on span "check" at bounding box center [403, 183] width 6 height 6
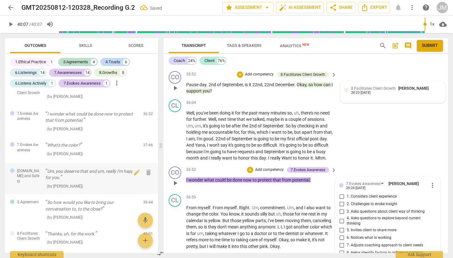
scroll to position [1398, 0]
click at [85, 142] on div "What's the color? ( by [PERSON_NAME] )" at bounding box center [91, 149] width 93 height 15
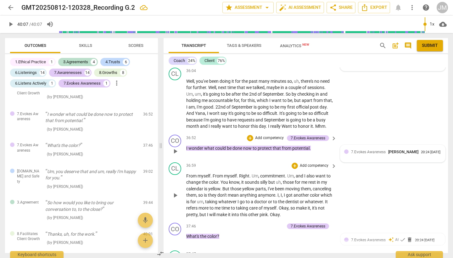
scroll to position [4648, 0]
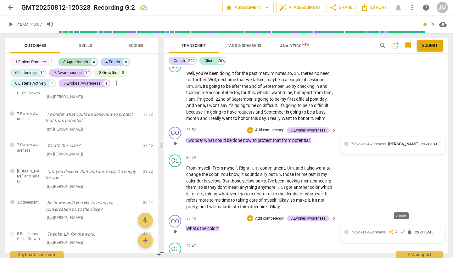
click at [402, 229] on span "check" at bounding box center [403, 232] width 6 height 6
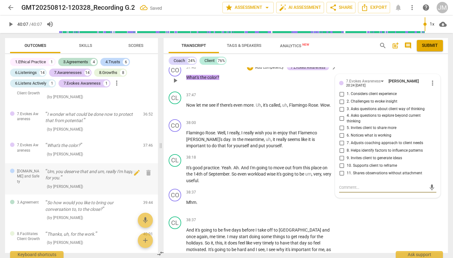
click at [84, 168] on p "Um, you deserve that and um, really I'm happy for you." at bounding box center [91, 174] width 93 height 13
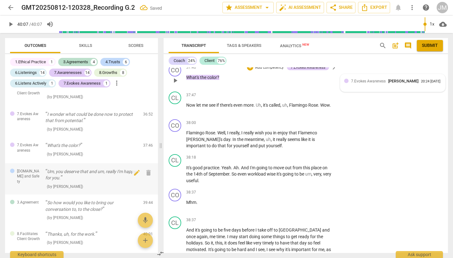
scroll to position [4957, 0]
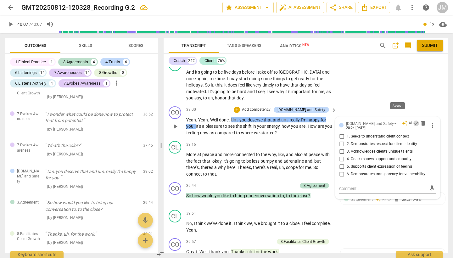
click at [413, 120] on span "check" at bounding box center [416, 123] width 6 height 6
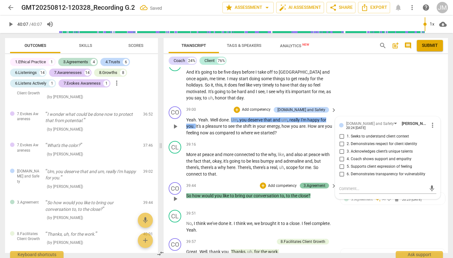
click at [316, 183] on div "3.Agreement" at bounding box center [315, 186] width 22 height 6
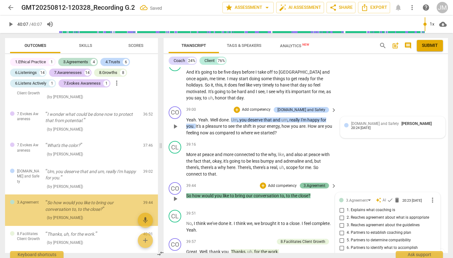
scroll to position [4989, 0]
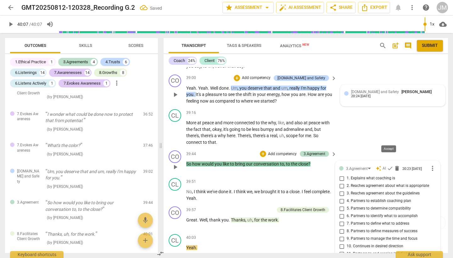
click at [389, 165] on span "check" at bounding box center [390, 168] width 6 height 6
click at [300, 207] on div "8.Facilitates Client Growth" at bounding box center [303, 210] width 45 height 6
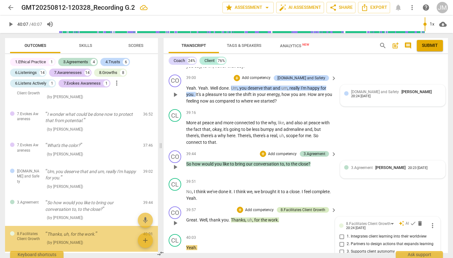
scroll to position [5020, 0]
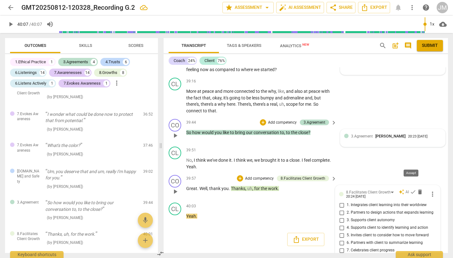
click at [414, 189] on span "check" at bounding box center [413, 192] width 6 height 6
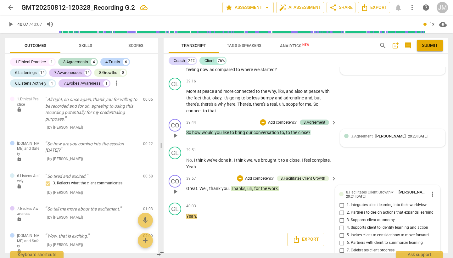
scroll to position [0, 0]
click at [86, 45] on span "Skills" at bounding box center [85, 45] width 13 height 5
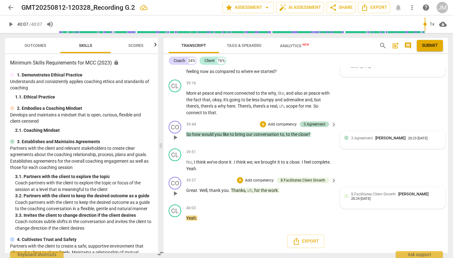
scroll to position [4989, 0]
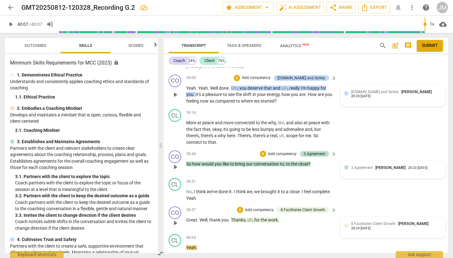
click at [137, 46] on span "Scores" at bounding box center [135, 45] width 15 height 5
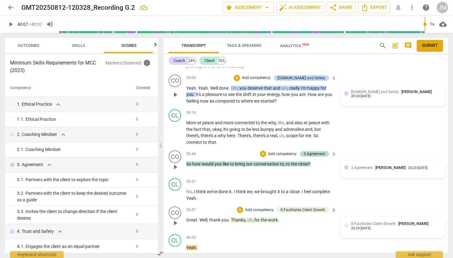
scroll to position [0, 8]
type input "2407"
click at [27, 46] on span "Outcomes" at bounding box center [27, 45] width 22 height 5
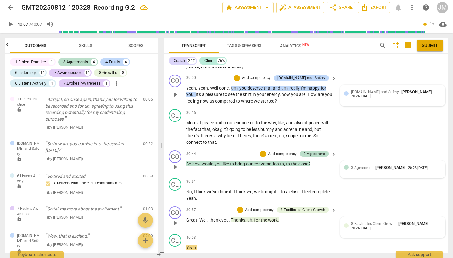
scroll to position [0, 0]
click at [131, 43] on span "Scores" at bounding box center [136, 46] width 30 height 9
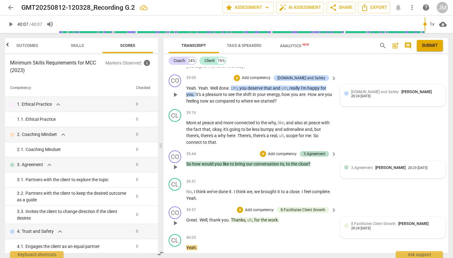
click at [31, 46] on span "Outcomes" at bounding box center [27, 45] width 22 height 5
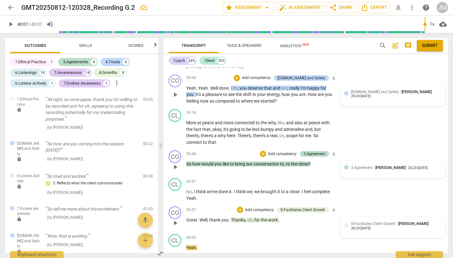
click at [12, 9] on span "arrow_back" at bounding box center [11, 8] width 8 height 8
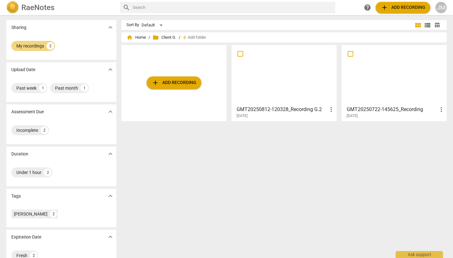
click at [391, 91] on div at bounding box center [394, 75] width 101 height 56
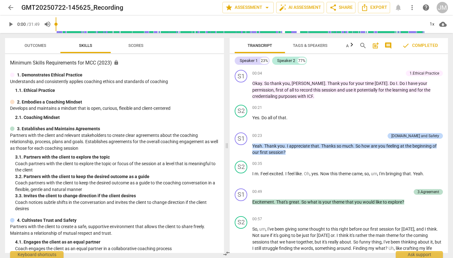
click at [38, 45] on span "Outcomes" at bounding box center [36, 45] width 22 height 5
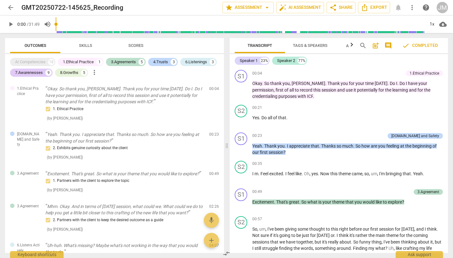
click at [12, 7] on span "arrow_back" at bounding box center [11, 8] width 8 height 8
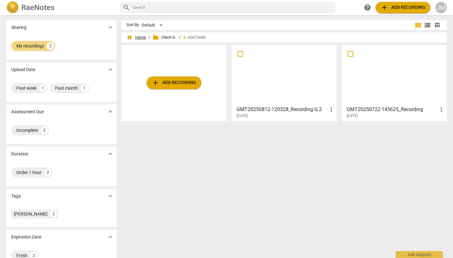
click at [139, 37] on span "home Home" at bounding box center [137, 37] width 20 height 6
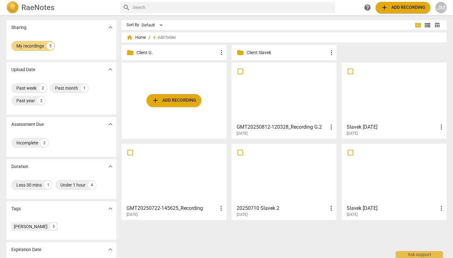
click at [261, 54] on p "Client Slavek" at bounding box center [287, 52] width 81 height 7
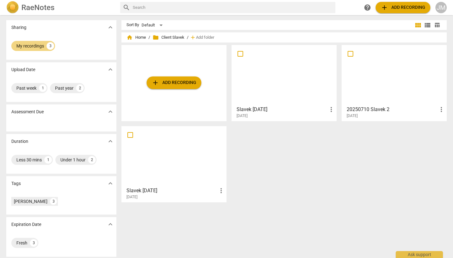
click at [176, 144] on div at bounding box center [174, 156] width 101 height 56
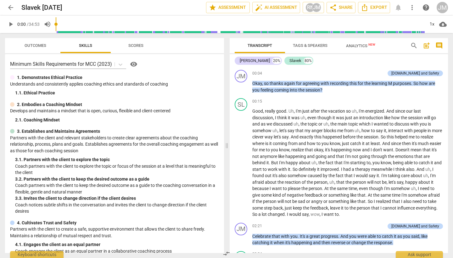
click at [39, 47] on span "Outcomes" at bounding box center [36, 45] width 22 height 5
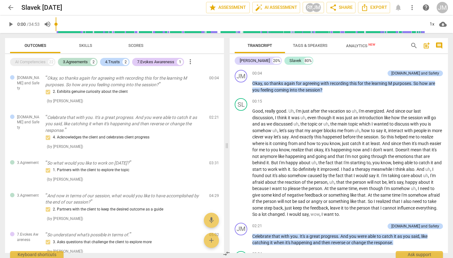
click at [85, 49] on span "Skills" at bounding box center [85, 46] width 28 height 9
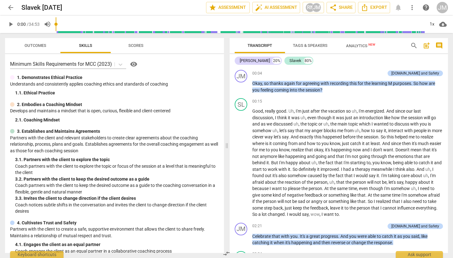
click at [141, 47] on span "Scores" at bounding box center [135, 45] width 15 height 5
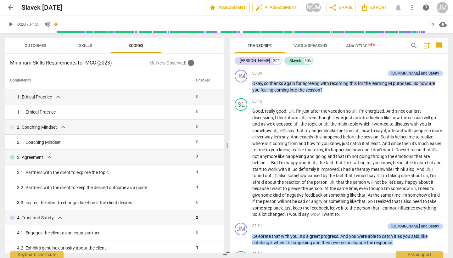
click at [38, 46] on span "Outcomes" at bounding box center [36, 45] width 22 height 5
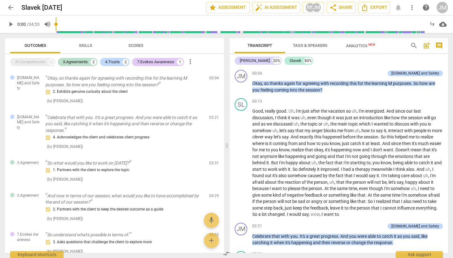
click at [9, 9] on span "arrow_back" at bounding box center [11, 8] width 8 height 8
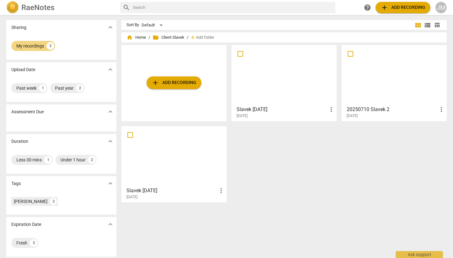
click at [396, 88] on div at bounding box center [394, 75] width 101 height 56
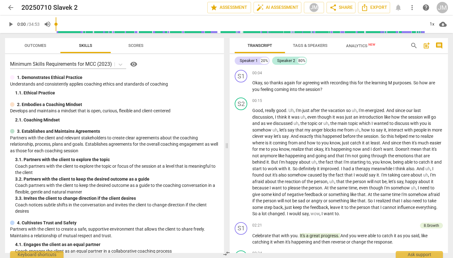
click at [38, 47] on span "Outcomes" at bounding box center [36, 45] width 22 height 5
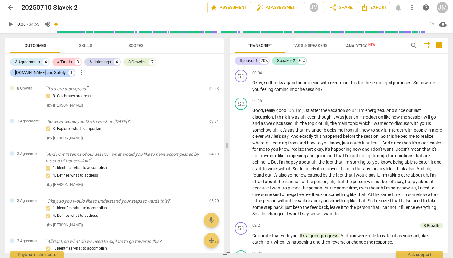
click at [11, 6] on span "arrow_back" at bounding box center [11, 8] width 8 height 8
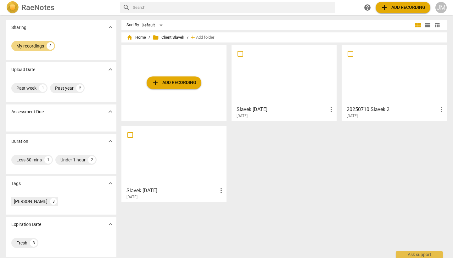
click at [293, 68] on div at bounding box center [284, 75] width 101 height 56
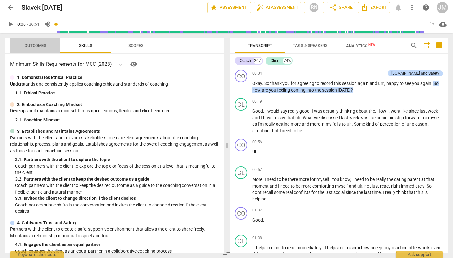
click at [37, 46] on span "Outcomes" at bounding box center [36, 45] width 22 height 5
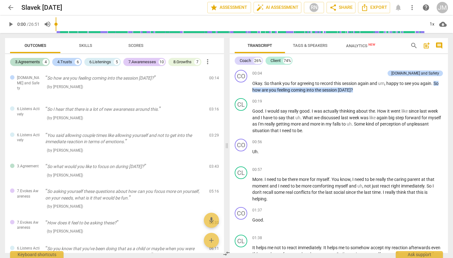
click at [11, 7] on span "arrow_back" at bounding box center [11, 8] width 8 height 8
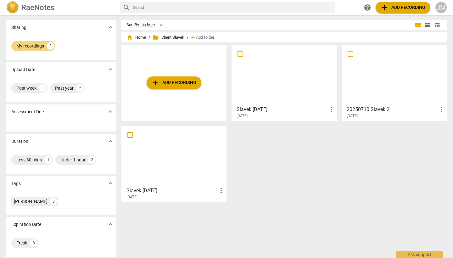
click at [137, 39] on span "home Home" at bounding box center [137, 37] width 20 height 6
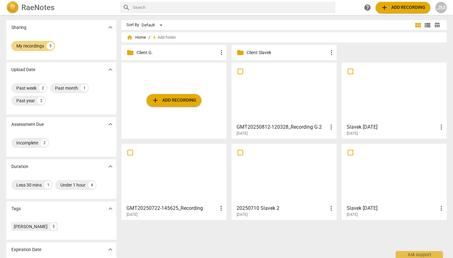
click at [146, 53] on p "Client G." at bounding box center [177, 52] width 81 height 7
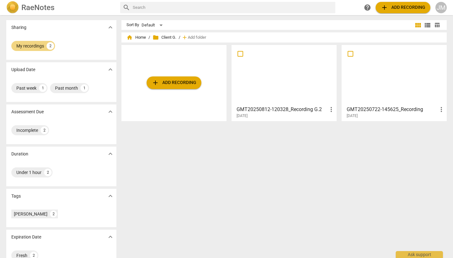
click at [385, 89] on div at bounding box center [394, 75] width 101 height 56
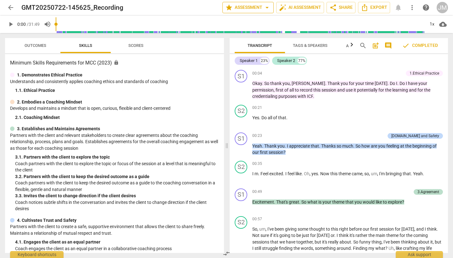
click at [267, 9] on span "arrow_drop_down" at bounding box center [268, 8] width 8 height 8
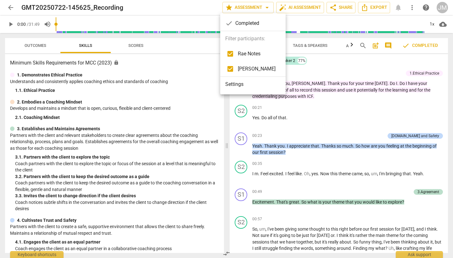
click at [10, 8] on div at bounding box center [226, 129] width 453 height 258
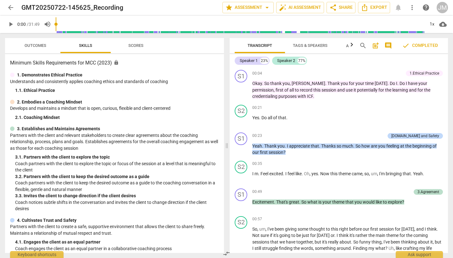
click at [10, 8] on span "arrow_back" at bounding box center [11, 8] width 8 height 8
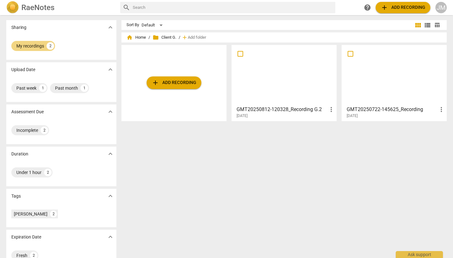
click at [299, 70] on div at bounding box center [284, 75] width 101 height 56
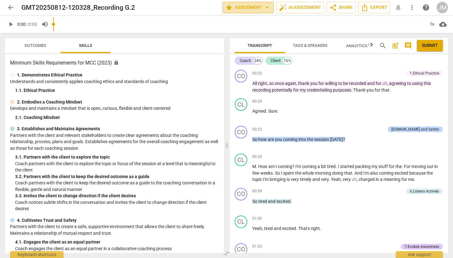
click at [265, 7] on span "arrow_drop_down" at bounding box center [268, 8] width 8 height 8
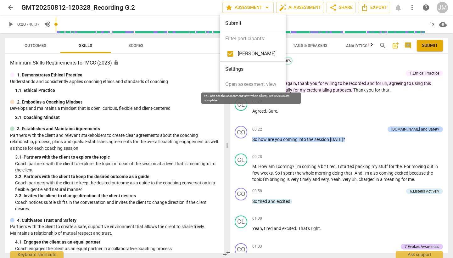
click at [257, 83] on span "Open assessment view" at bounding box center [250, 85] width 51 height 8
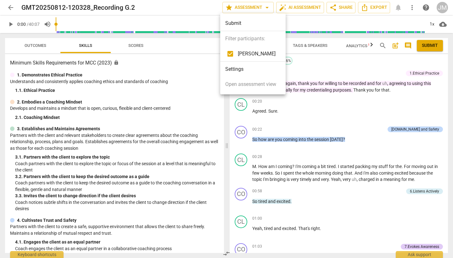
click at [201, 60] on div at bounding box center [226, 129] width 453 height 258
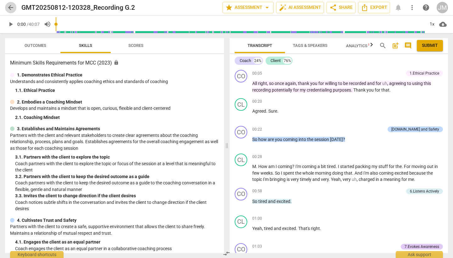
click at [11, 9] on span "arrow_back" at bounding box center [11, 8] width 8 height 8
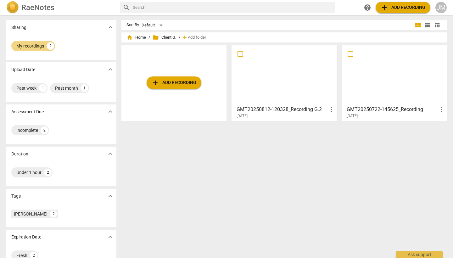
click at [301, 89] on div at bounding box center [284, 75] width 101 height 56
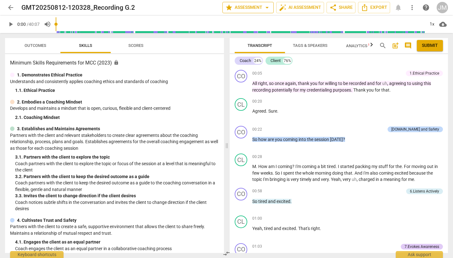
click at [266, 7] on span "arrow_drop_down" at bounding box center [268, 8] width 8 height 8
